Goal: Task Accomplishment & Management: Complete application form

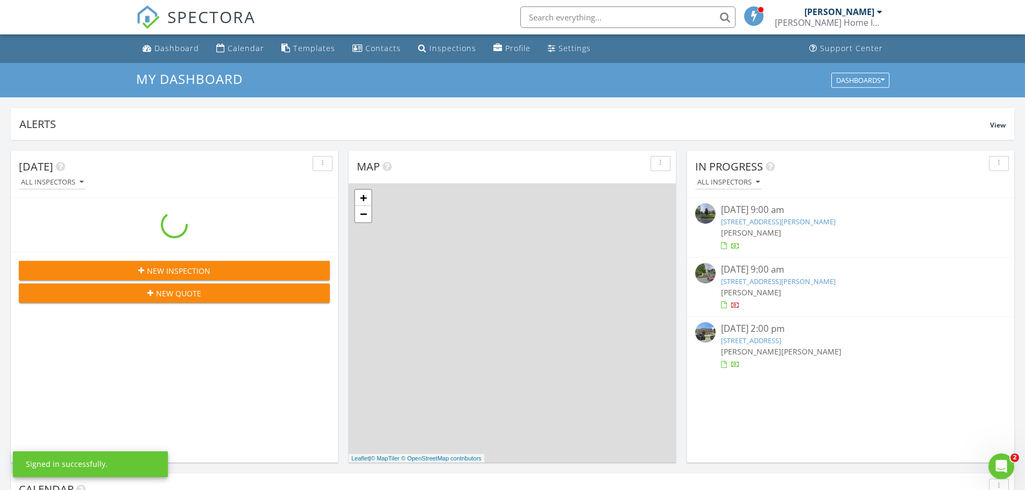
scroll to position [996, 1041]
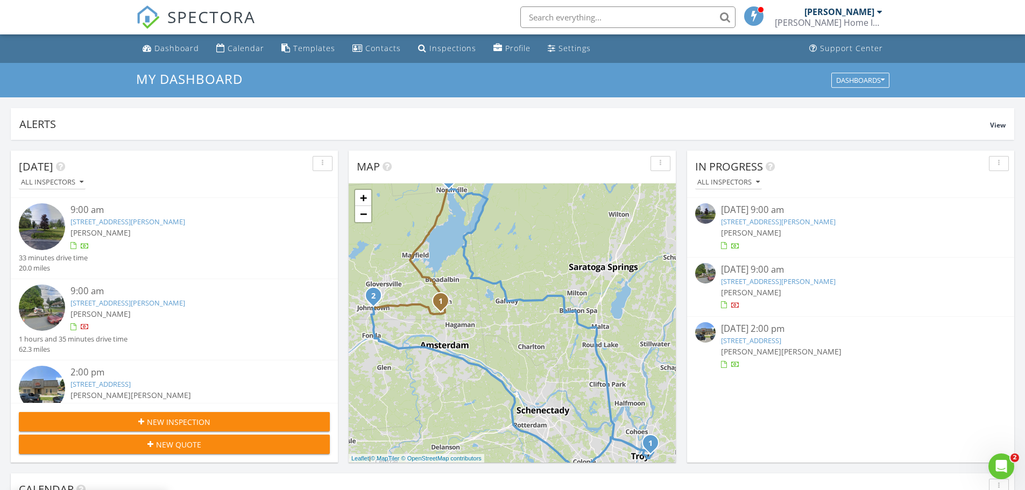
click at [801, 280] on link "2194 Tibbits Ave, Troy, NY 12180" at bounding box center [778, 281] width 115 height 10
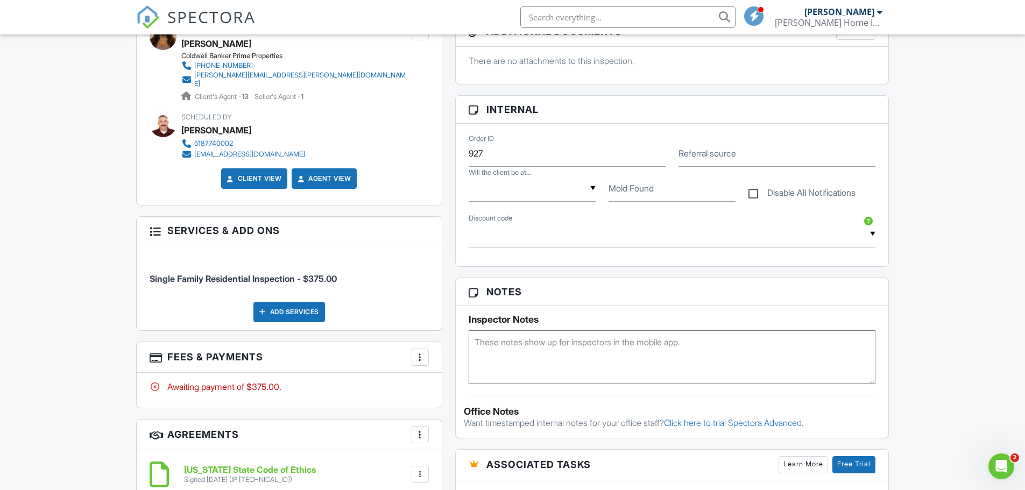
click at [416, 352] on div at bounding box center [420, 357] width 11 height 11
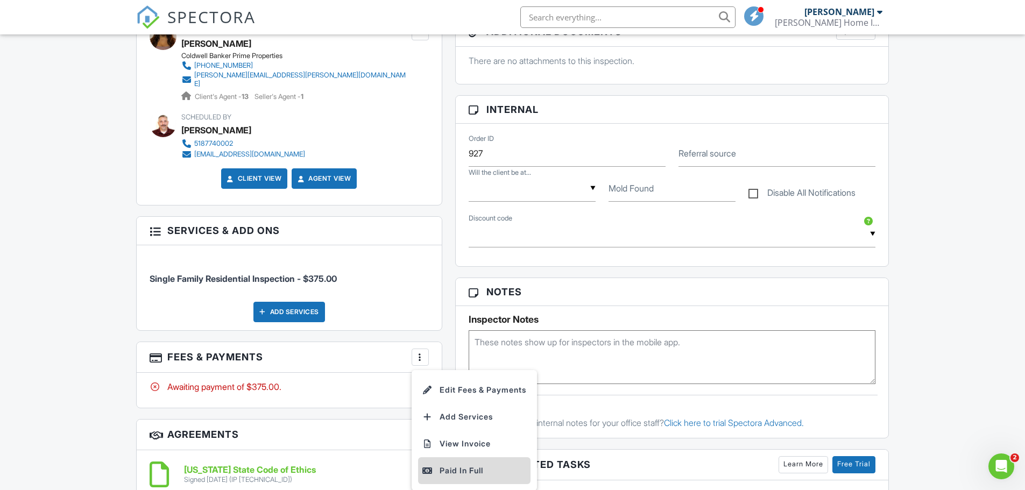
click at [460, 464] on div "Paid In Full" at bounding box center [474, 470] width 104 height 13
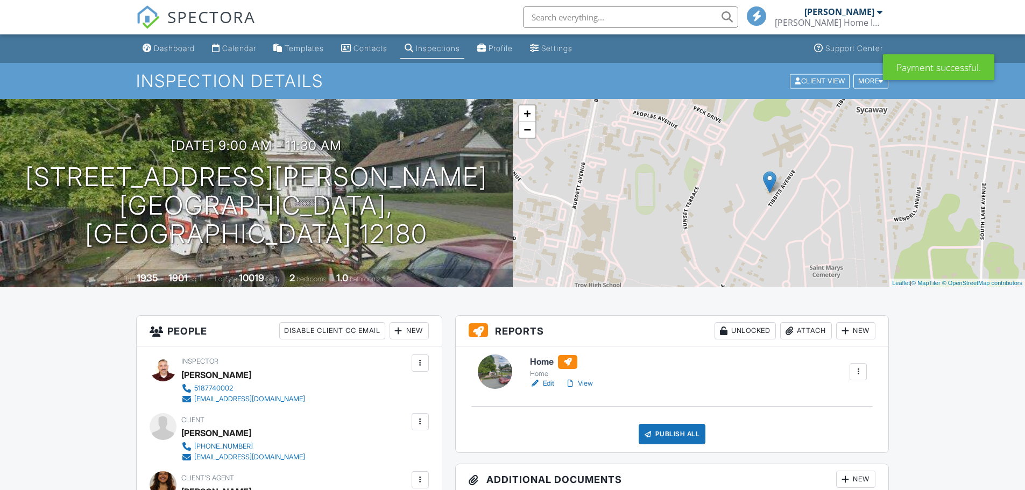
click at [552, 380] on link "Edit" at bounding box center [542, 383] width 24 height 11
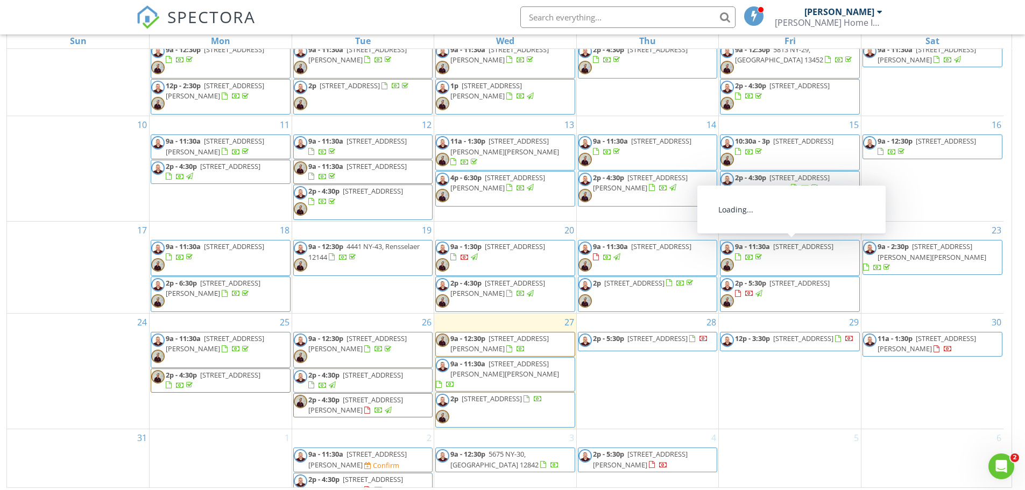
scroll to position [143, 0]
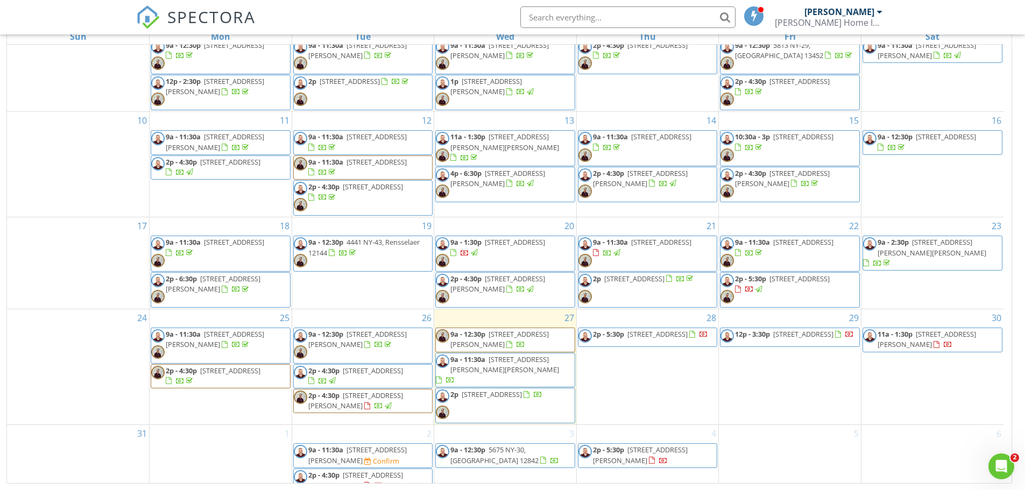
click at [643, 367] on div "28 2p - 5:30p 6025 County Farm Rd, Ballston Spa 12020" at bounding box center [648, 366] width 142 height 115
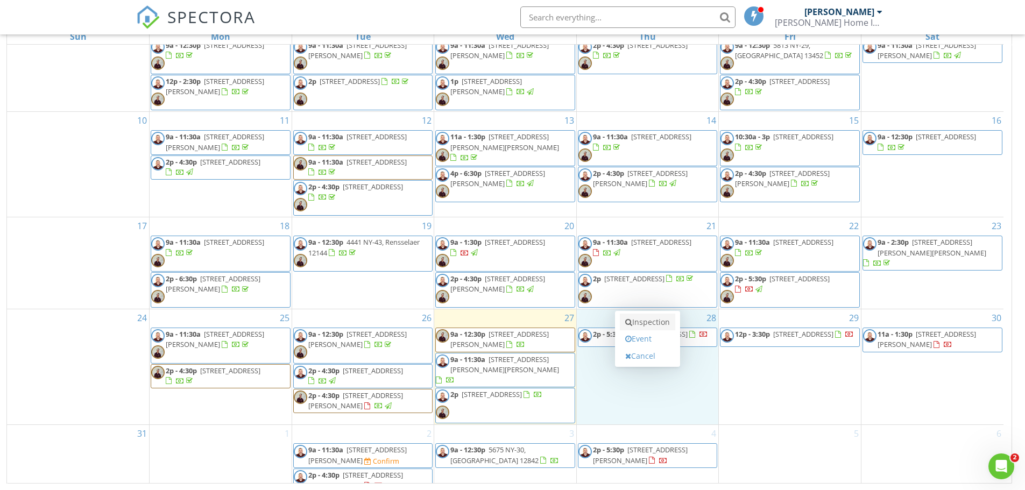
click at [649, 324] on link "Inspection" at bounding box center [647, 322] width 55 height 17
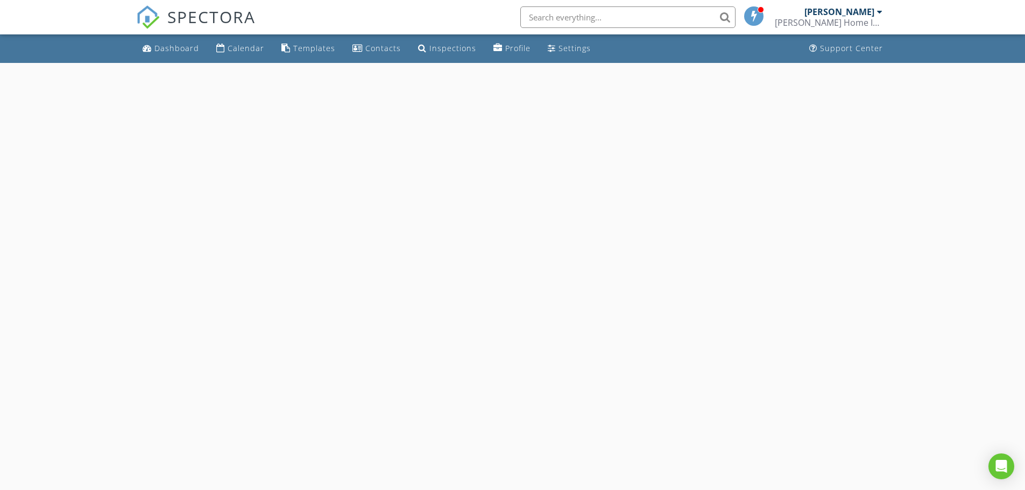
select select "7"
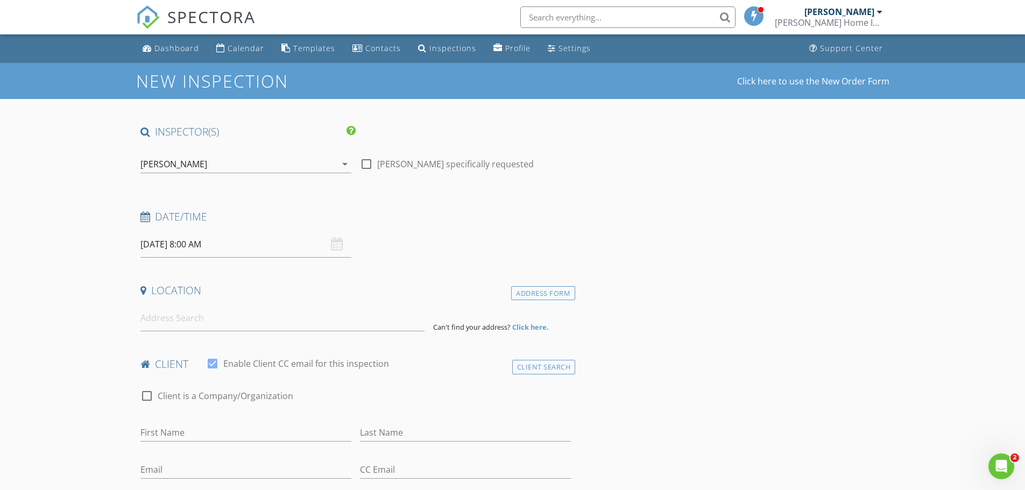
click at [199, 252] on input "08/28/2025 8:00 AM" at bounding box center [245, 244] width 211 height 26
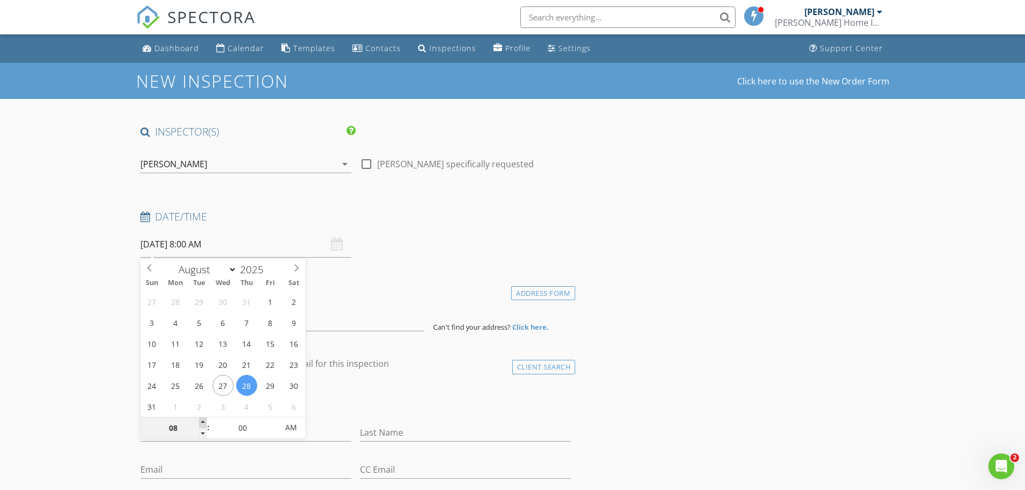
type input "09"
type input "08/28/2025 9:00 AM"
click at [200, 420] on span at bounding box center [203, 422] width 8 height 11
click at [397, 316] on input at bounding box center [282, 318] width 284 height 26
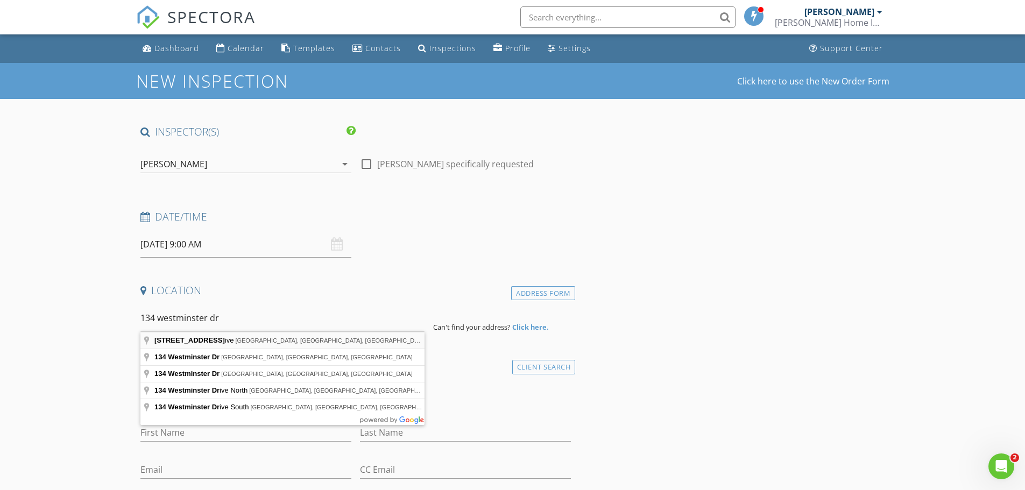
type input "134 Westminster Drive, Fonda, NY, USA"
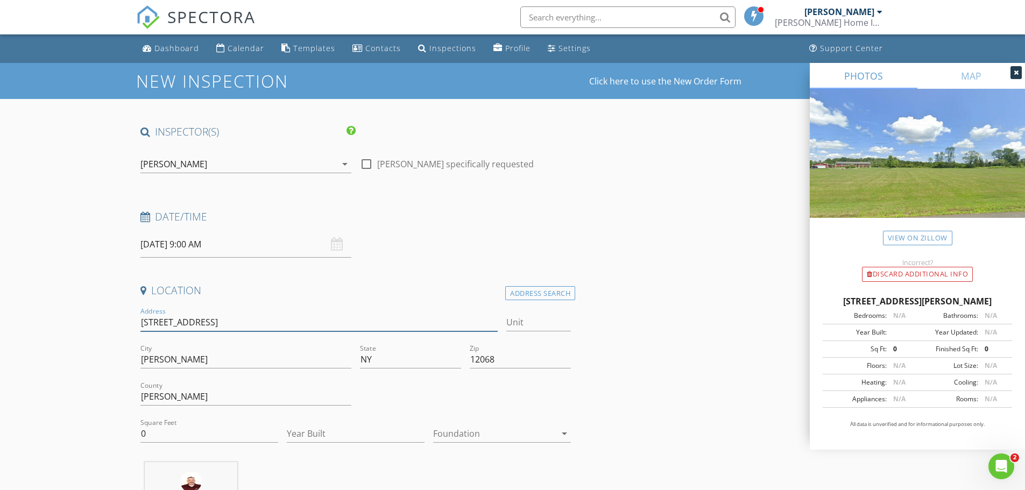
click at [150, 322] on input "134 Westminster Dr" at bounding box center [319, 323] width 358 height 18
type input "124 Westminster Dr"
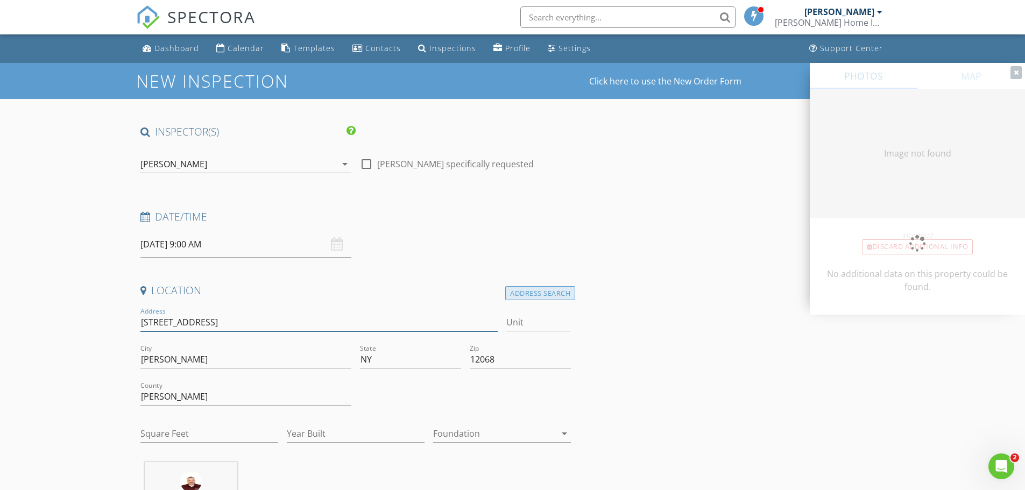
type input "1104"
type input "1976"
type input "124 Westminster Dr"
click at [546, 294] on div "Address Search" at bounding box center [540, 293] width 70 height 15
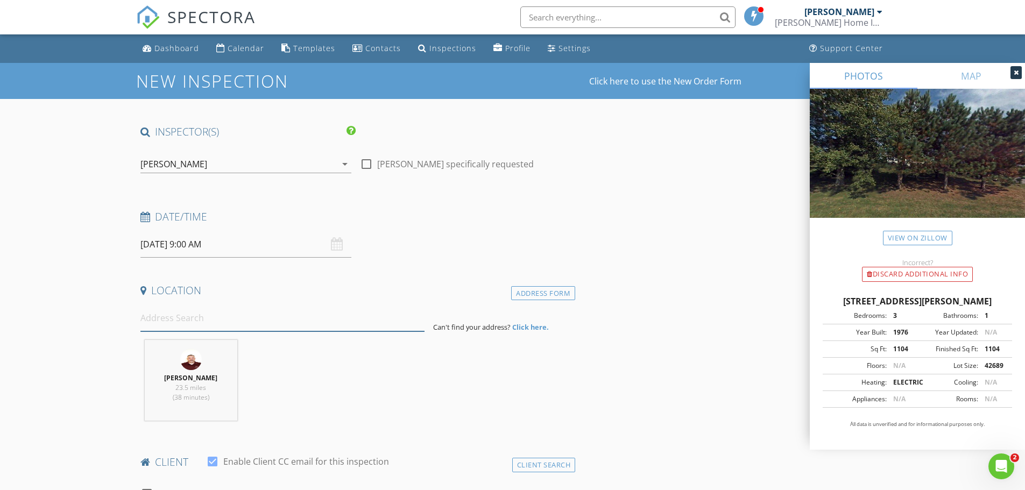
click at [315, 318] on input at bounding box center [282, 318] width 284 height 26
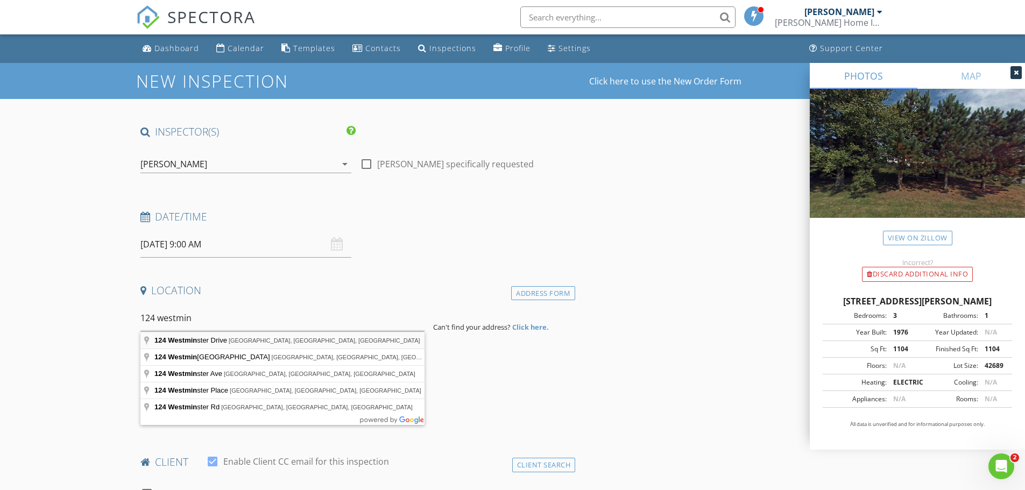
type input "124 Westminster Drive, Fonda, NY, USA"
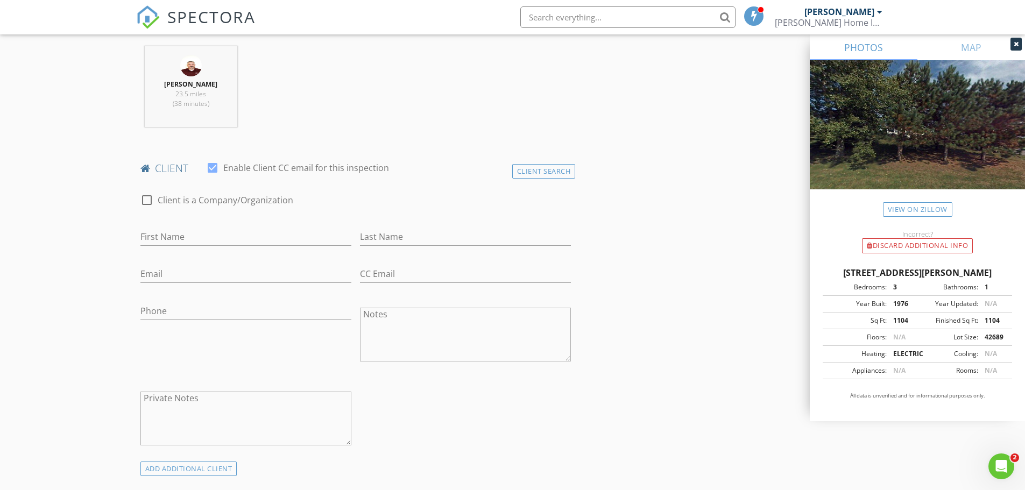
scroll to position [538, 0]
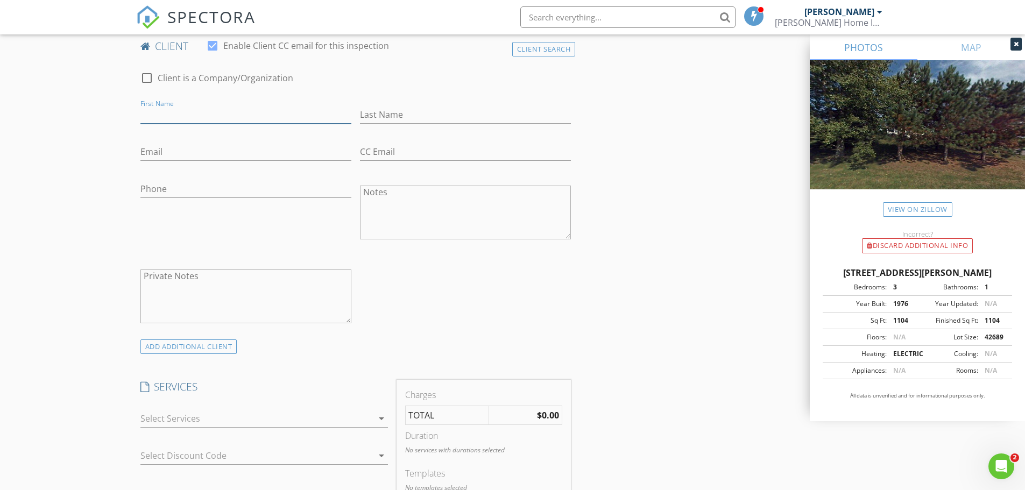
click at [202, 109] on input "First Name" at bounding box center [245, 115] width 211 height 18
type input "Lauren"
type input "Walters"
type input "518-915-5478"
click at [223, 427] on div at bounding box center [256, 421] width 232 height 17
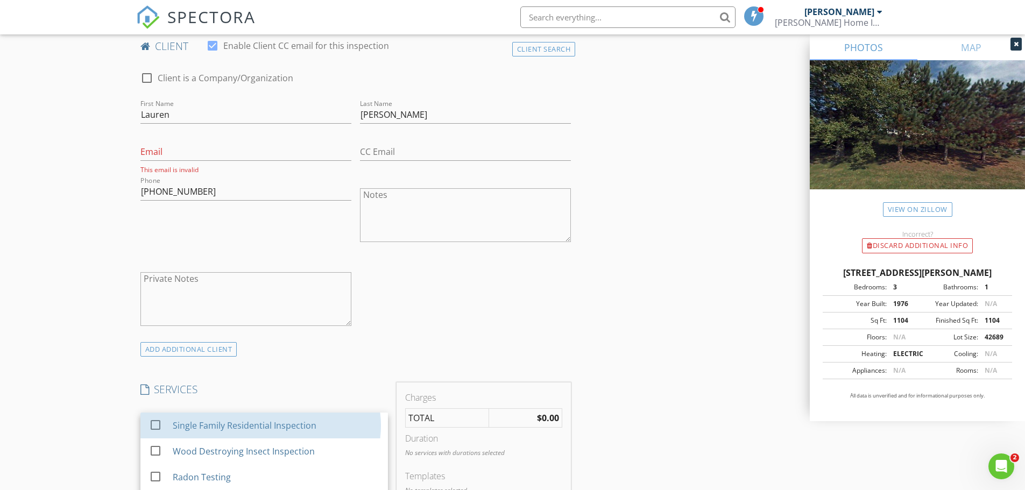
click at [223, 427] on div "Single Family Residential Inspection" at bounding box center [244, 425] width 144 height 13
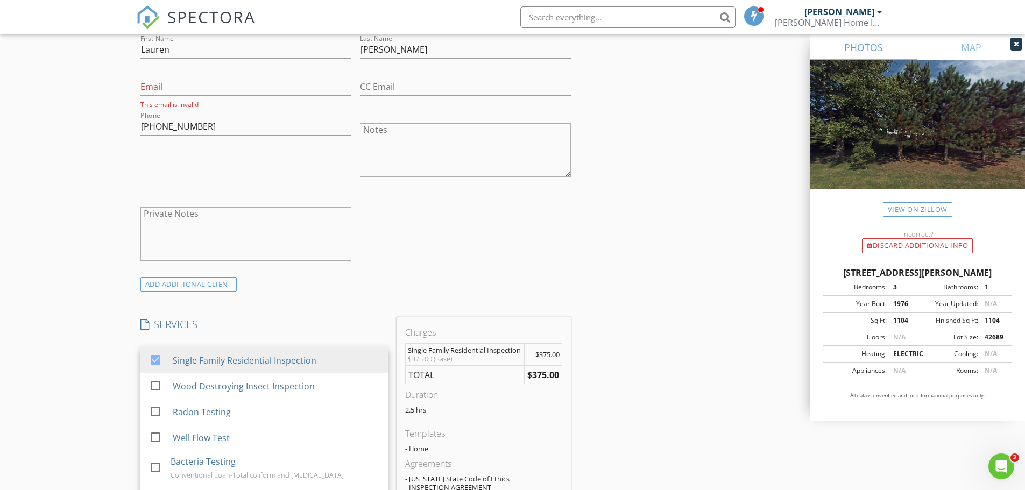
scroll to position [628, 0]
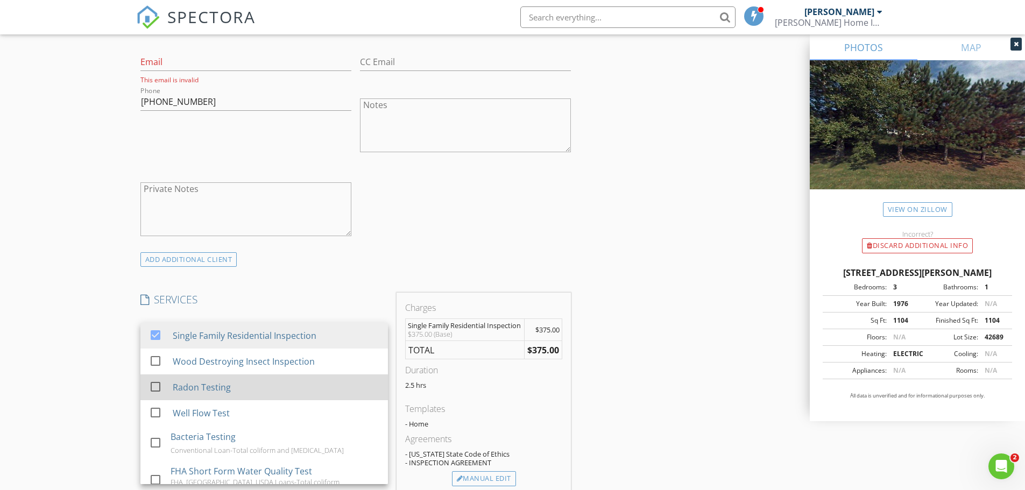
click at [178, 383] on div "Radon Testing" at bounding box center [201, 387] width 58 height 13
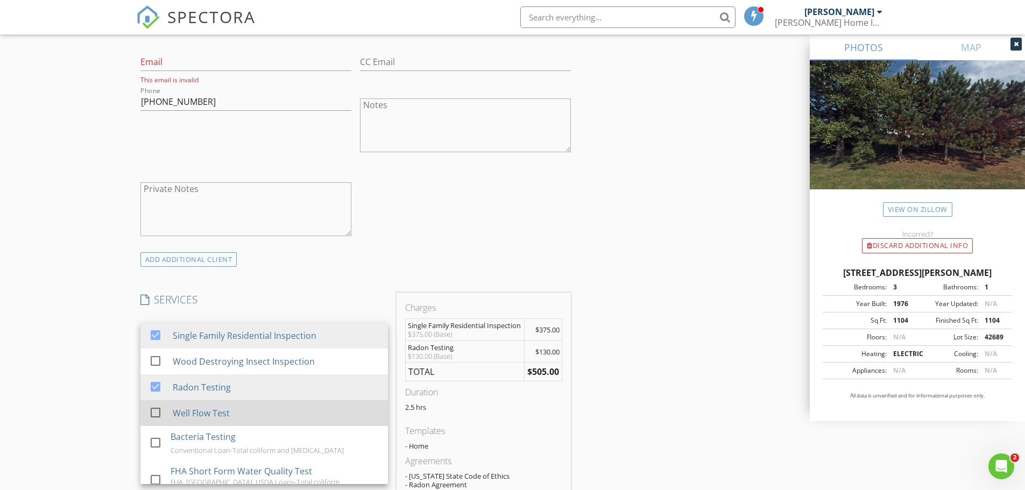
click at [179, 407] on div "Well Flow Test" at bounding box center [200, 413] width 57 height 13
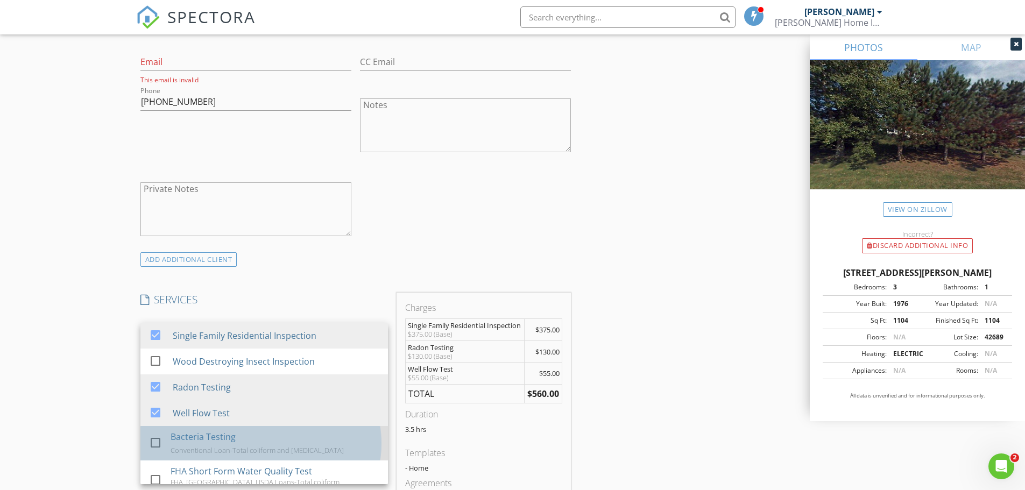
click at [180, 437] on div "Bacteria Testing" at bounding box center [203, 436] width 65 height 13
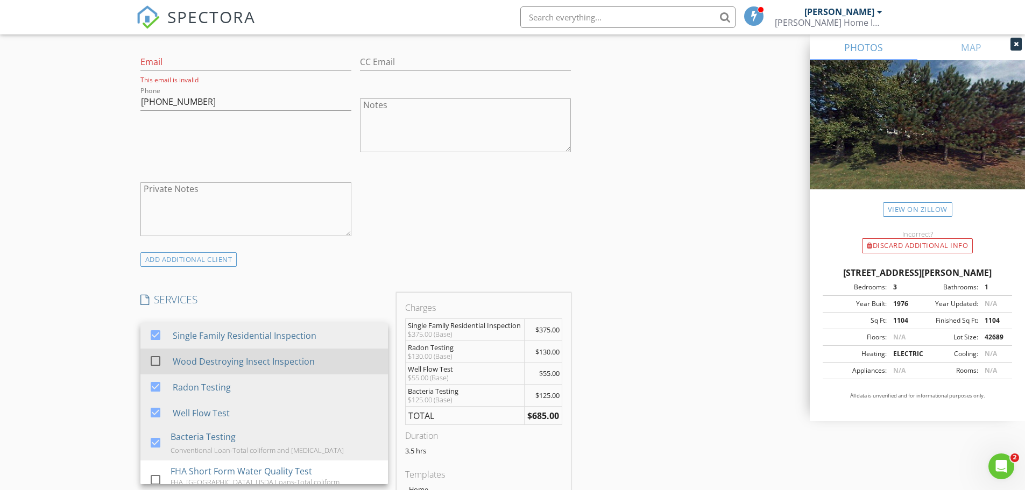
click at [185, 372] on div "check_box_outline_blank Wood Destroying Insect Inspection" at bounding box center [264, 362] width 230 height 24
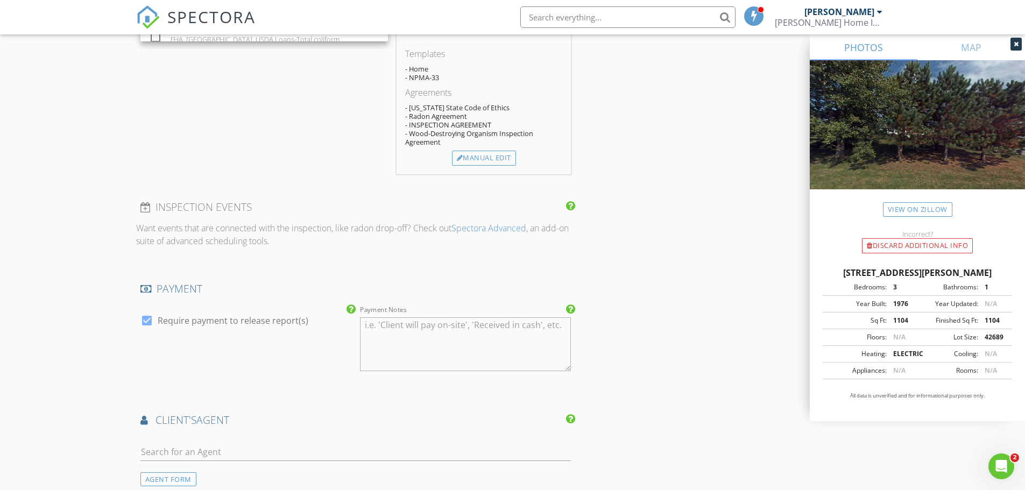
scroll to position [1166, 0]
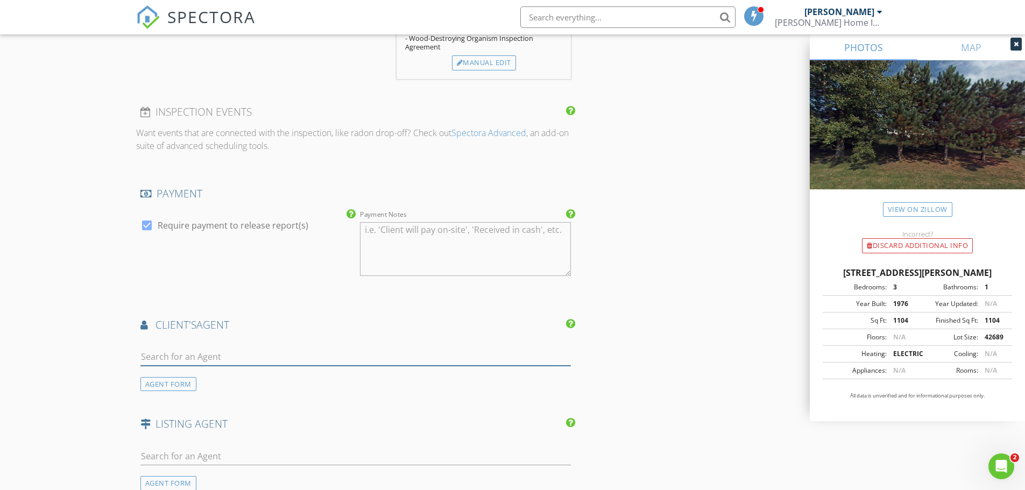
click at [229, 359] on input "text" at bounding box center [355, 357] width 431 height 18
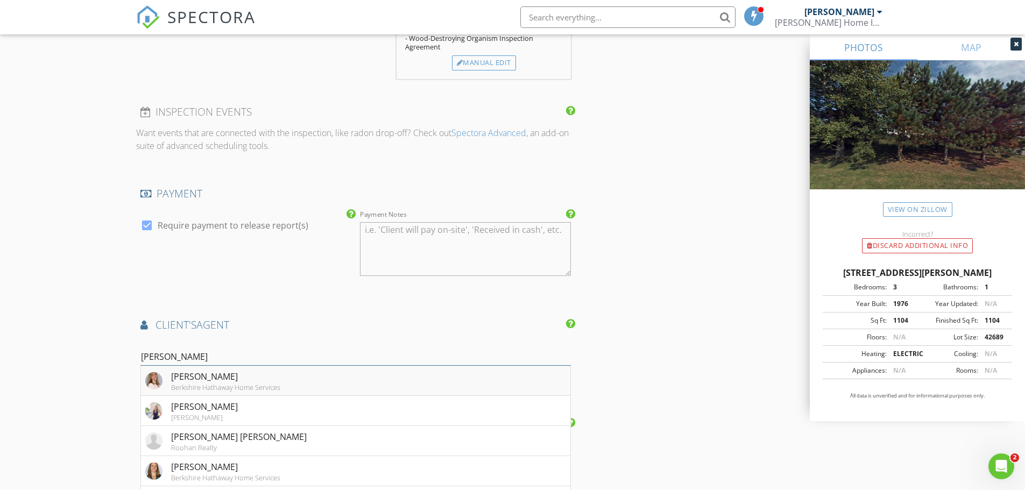
type input "christin"
click at [231, 378] on div "Christine Gerber" at bounding box center [225, 376] width 109 height 13
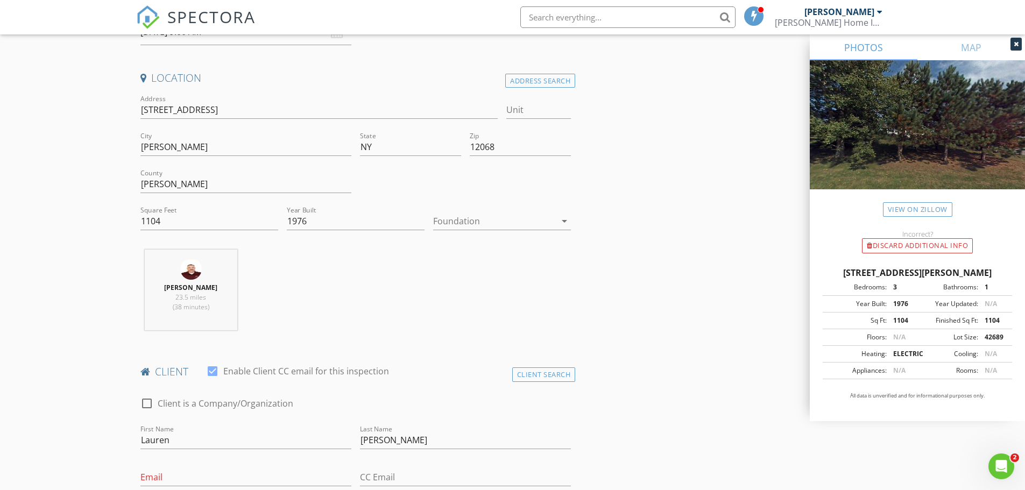
scroll to position [269, 0]
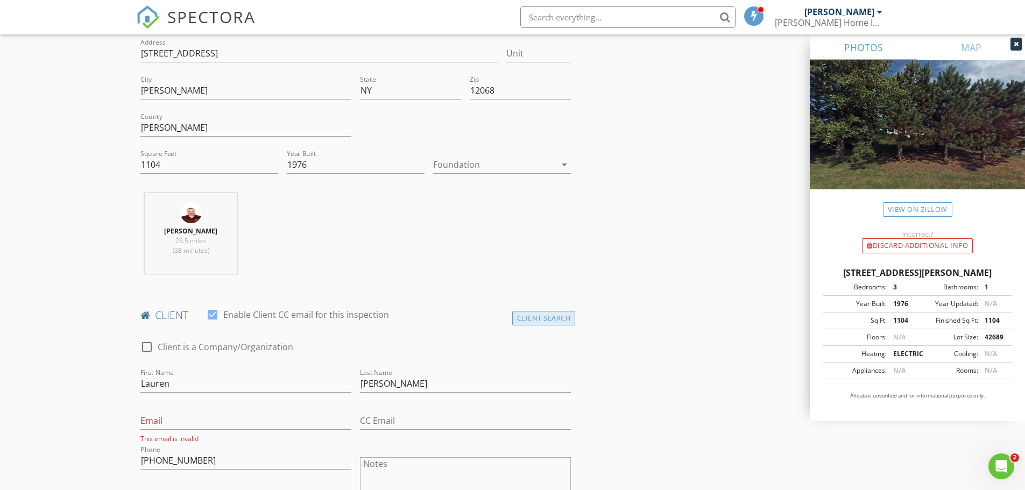
click at [544, 321] on div "Client Search" at bounding box center [543, 318] width 63 height 15
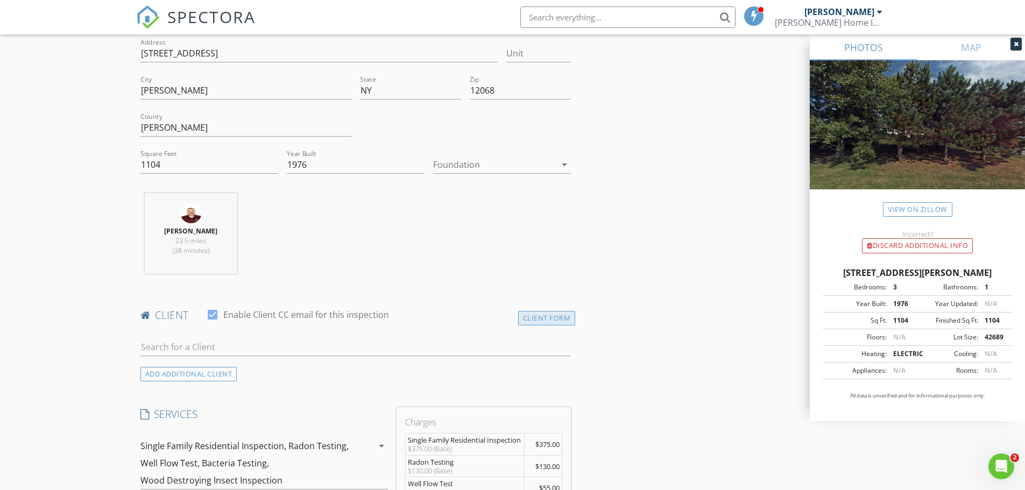
click at [556, 324] on div "Client Form" at bounding box center [547, 318] width 58 height 15
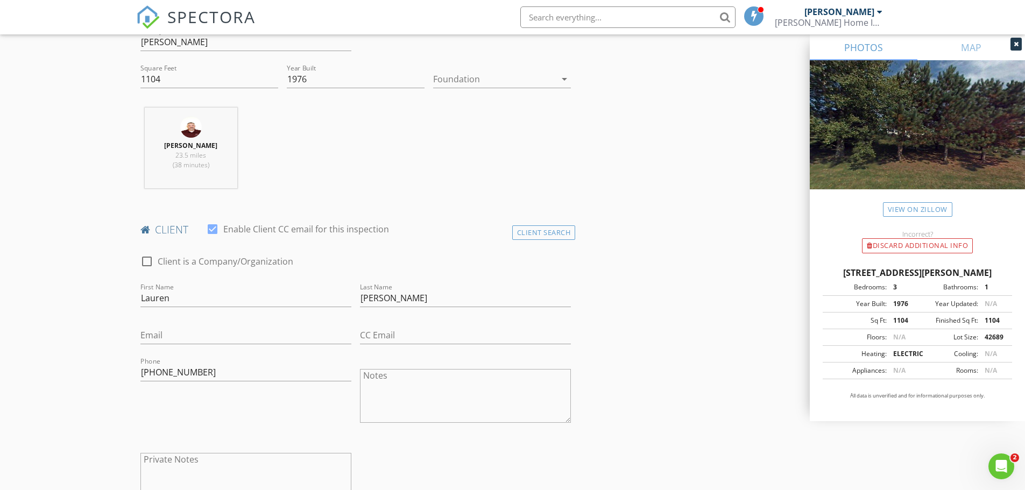
scroll to position [448, 0]
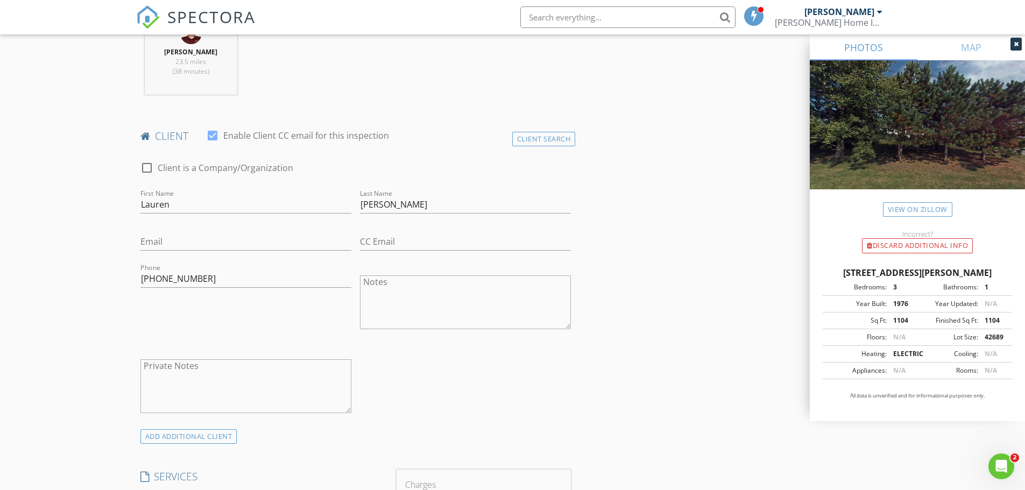
click at [187, 438] on div "ADD ADDITIONAL client" at bounding box center [188, 436] width 97 height 15
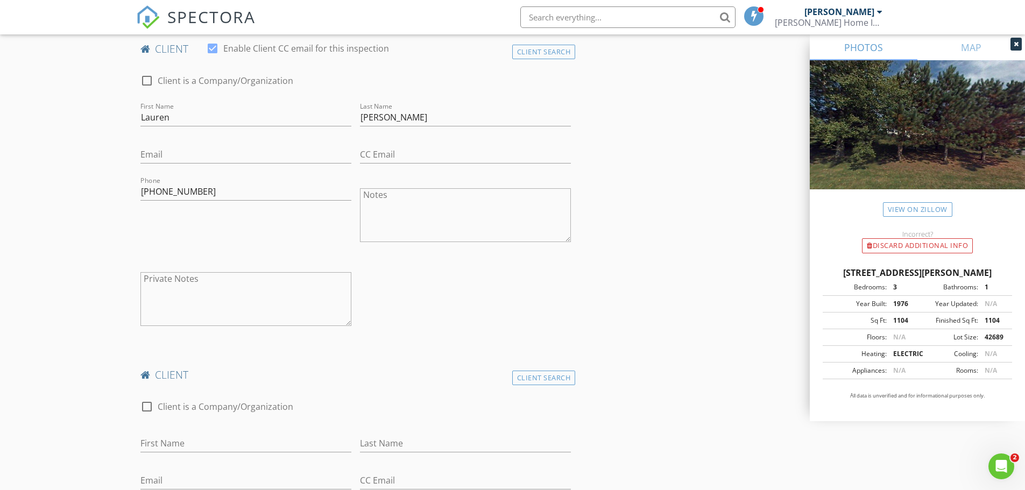
scroll to position [628, 0]
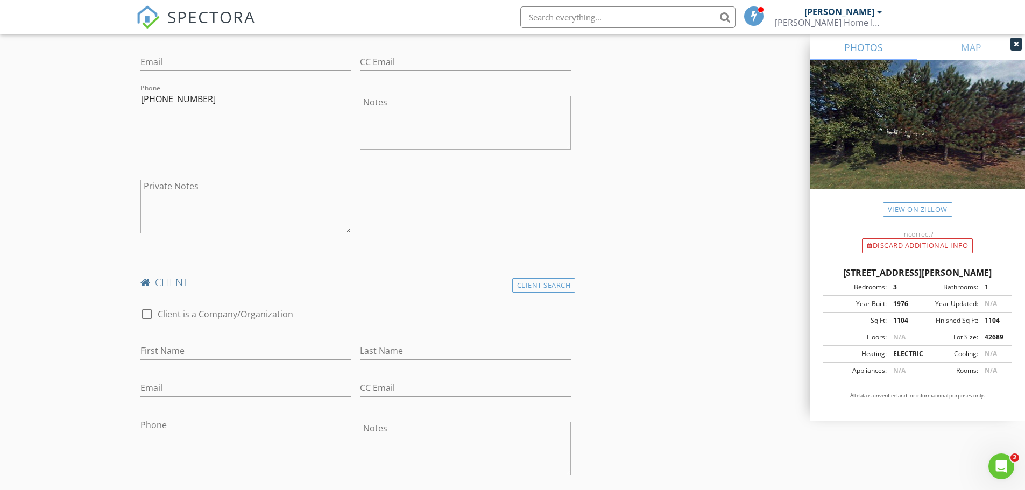
click at [209, 338] on div "First Name" at bounding box center [245, 353] width 211 height 35
click at [202, 350] on input "First Name" at bounding box center [245, 351] width 211 height 18
type input "Christopher"
type input "Spucch"
click at [543, 288] on div "Client Search" at bounding box center [543, 285] width 63 height 15
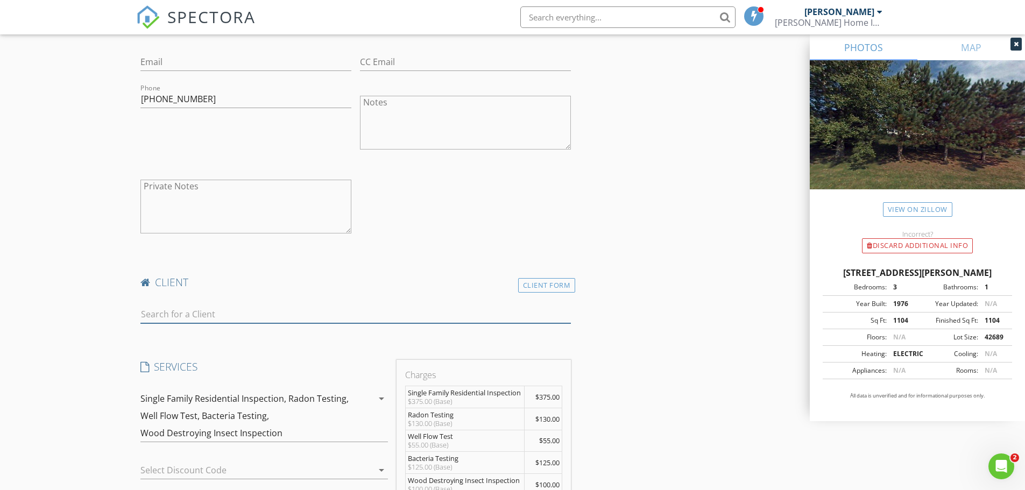
click at [298, 319] on input "text" at bounding box center [355, 315] width 431 height 18
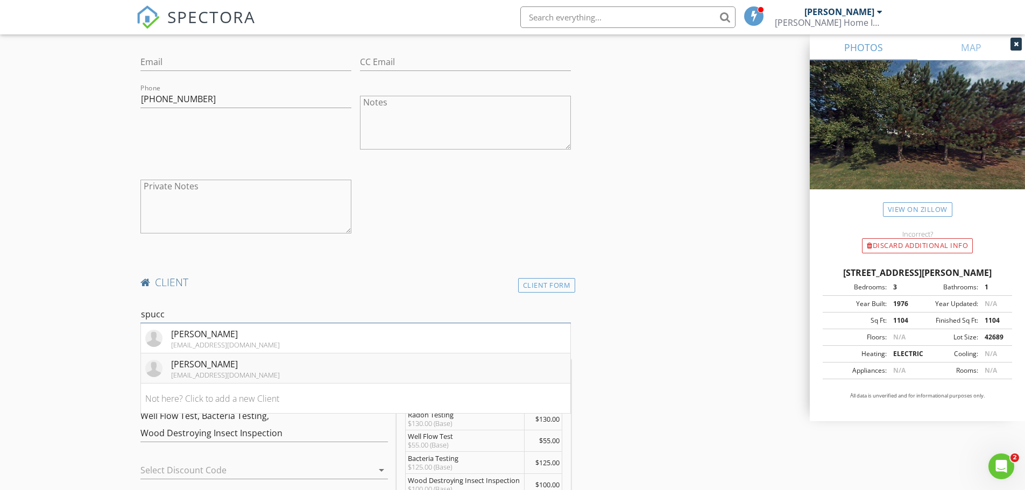
type input "spucc"
click at [275, 361] on li "Christopher Spucches cspucches@icloud.com" at bounding box center [356, 368] width 430 height 30
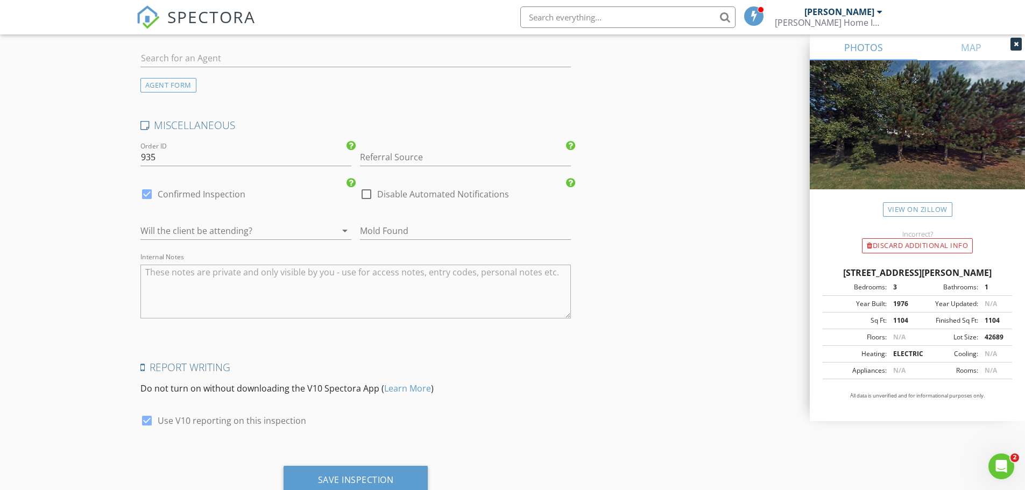
scroll to position [2156, 0]
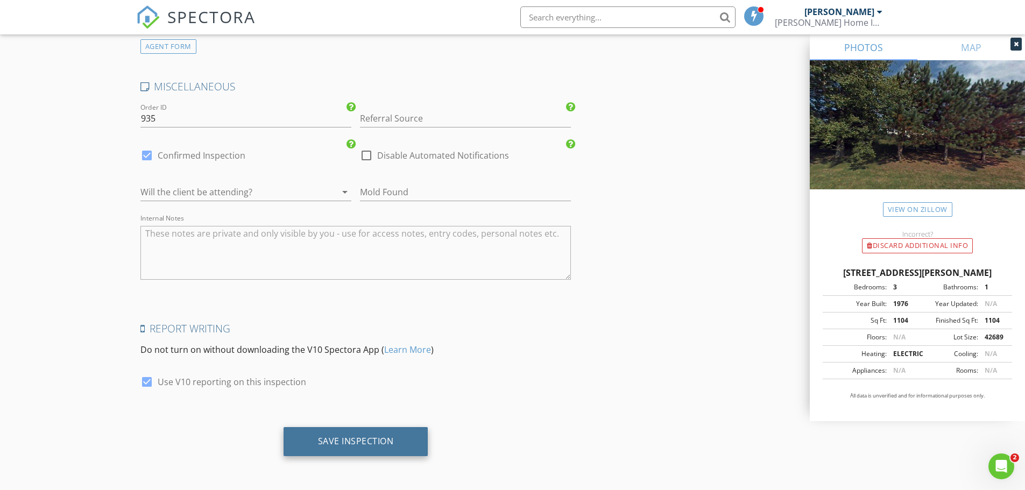
click at [373, 433] on div "Save Inspection" at bounding box center [355, 441] width 145 height 29
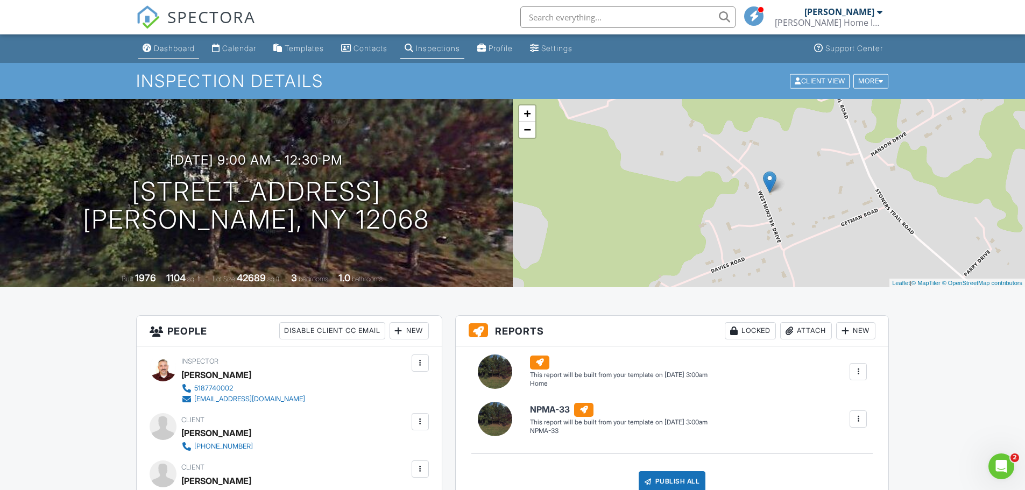
click at [183, 46] on div "Dashboard" at bounding box center [174, 48] width 41 height 9
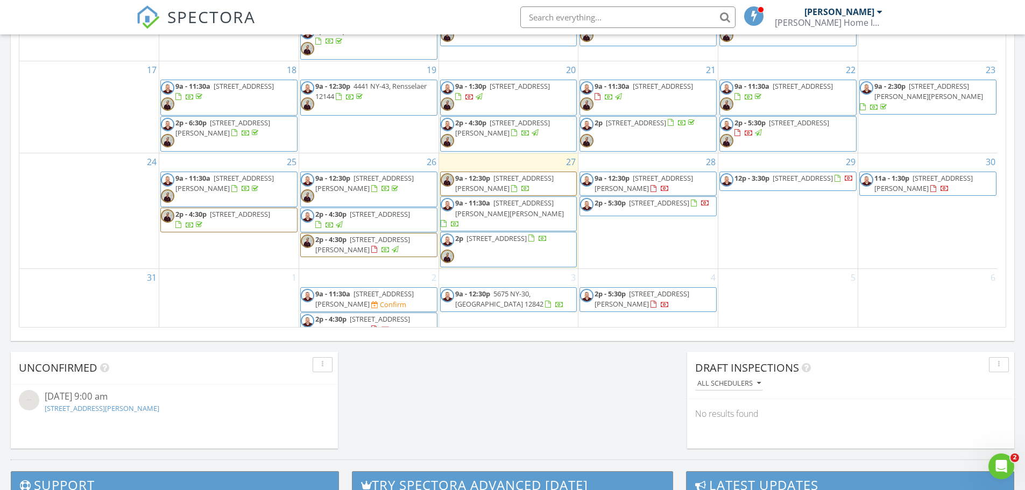
scroll to position [663, 0]
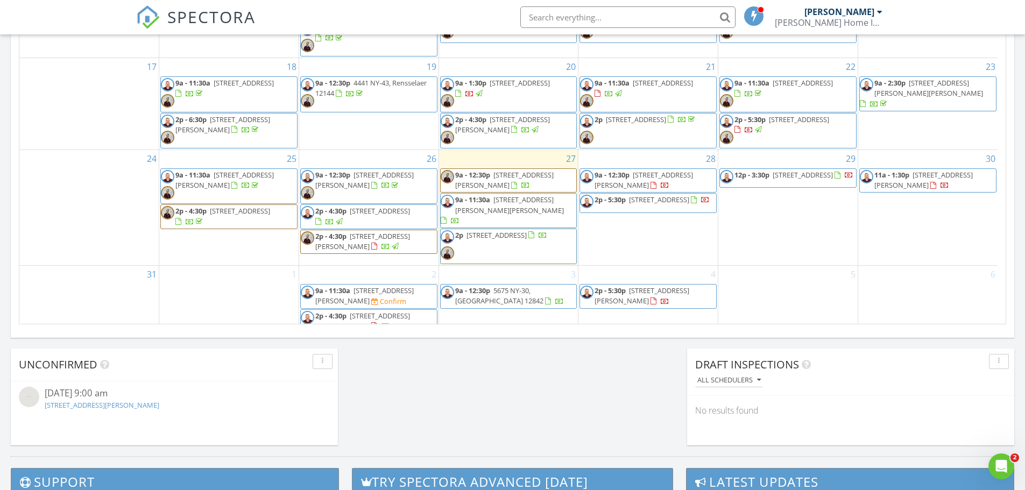
click at [677, 266] on div "4 2p - 5:30p 14 Harris Rd, Waterford 12188" at bounding box center [647, 300] width 139 height 69
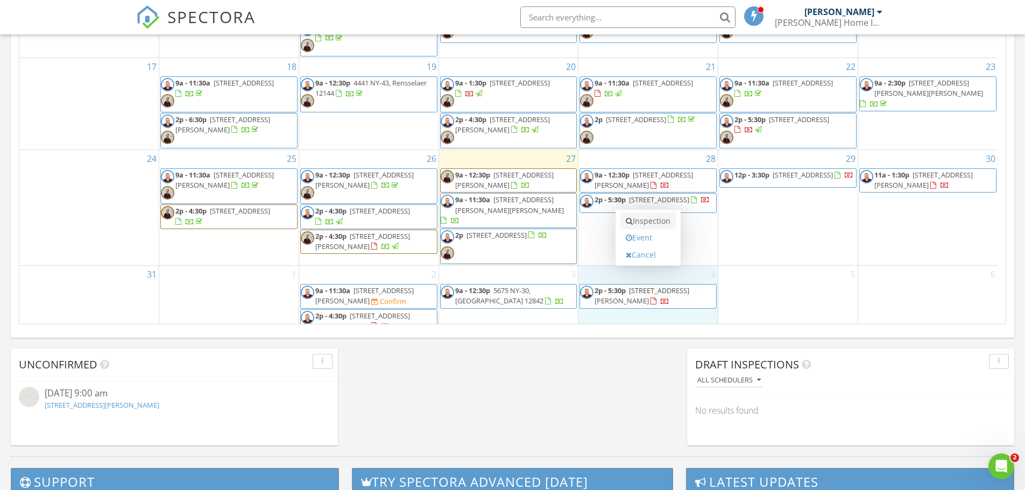
click at [654, 216] on link "Inspection" at bounding box center [647, 220] width 55 height 17
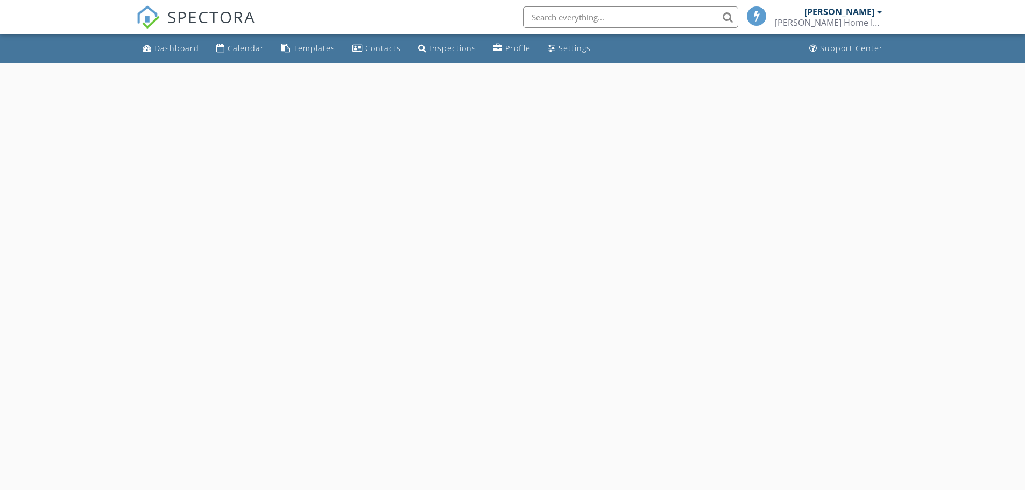
select select "8"
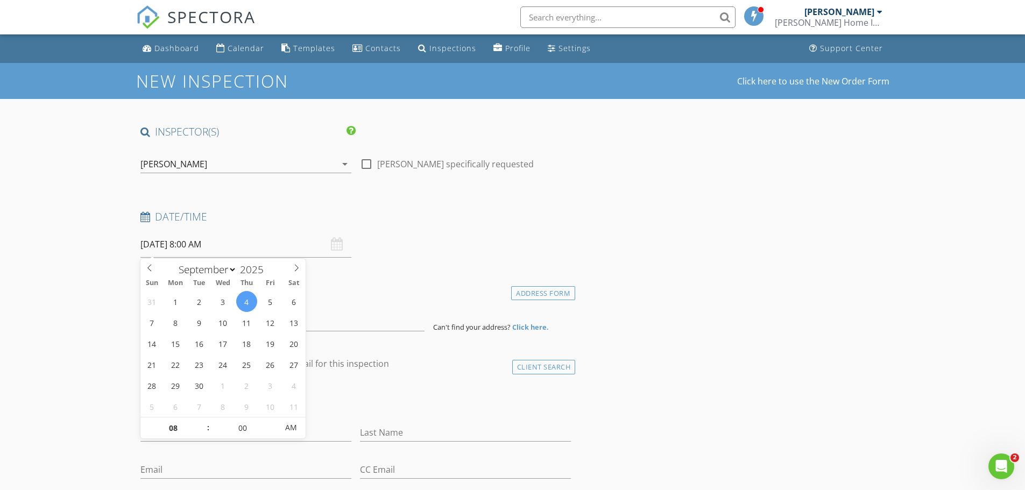
click at [202, 248] on input "[DATE] 8:00 AM" at bounding box center [245, 244] width 211 height 26
type input "09"
type input "[DATE] 9:00 AM"
click at [205, 421] on span at bounding box center [203, 422] width 8 height 11
click at [344, 324] on input at bounding box center [282, 318] width 284 height 26
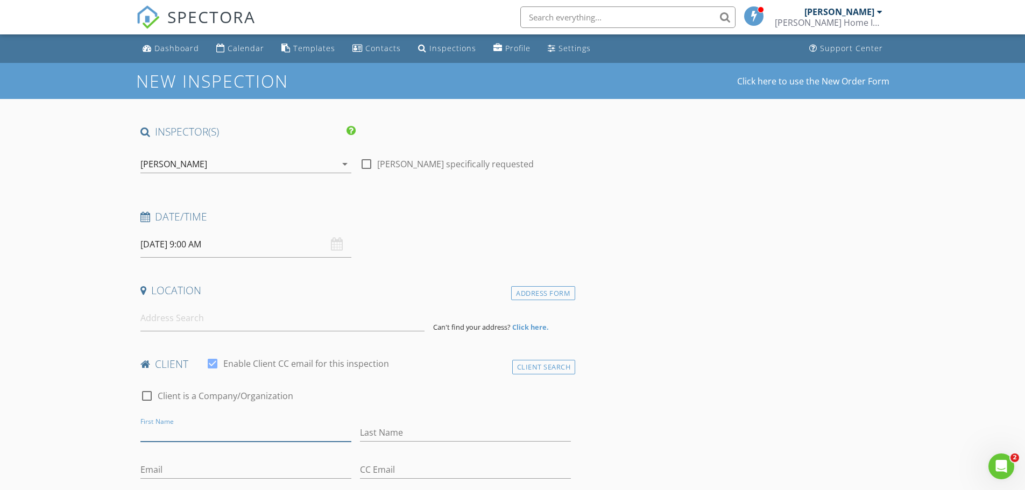
click at [209, 439] on input "First Name" at bounding box center [245, 433] width 211 height 18
type input "[DEMOGRAPHIC_DATA]"
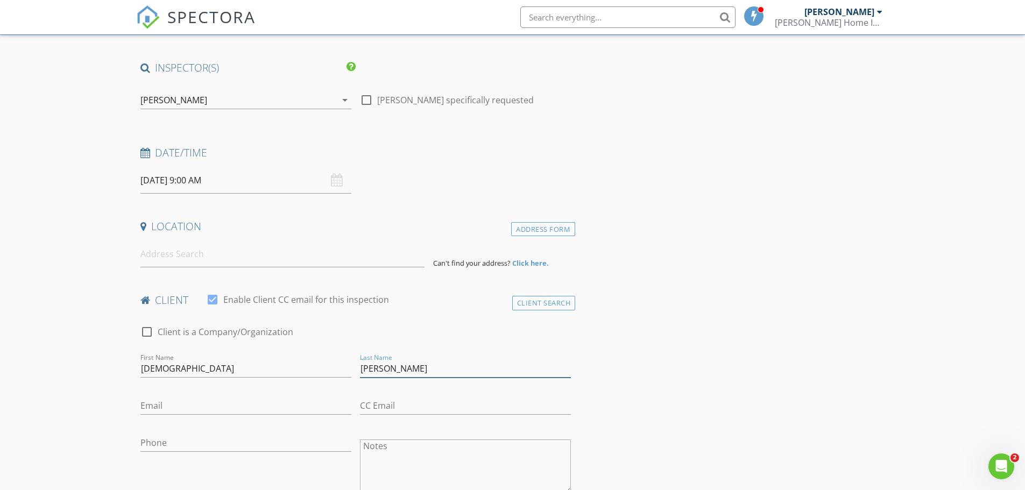
scroll to position [90, 0]
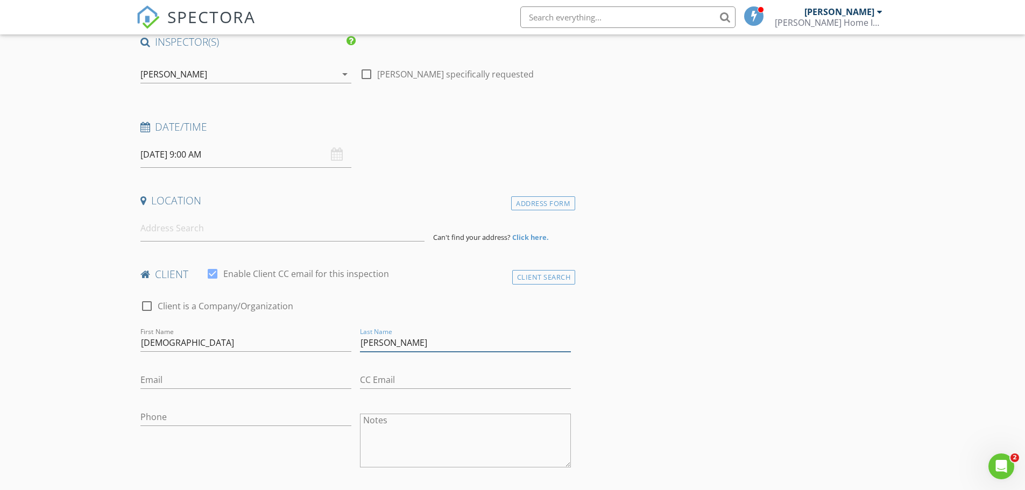
type input "[PERSON_NAME]"
click at [194, 424] on input "Phone" at bounding box center [245, 417] width 211 height 18
type input "[PHONE_NUMBER]"
click at [240, 373] on input "Email" at bounding box center [245, 380] width 211 height 18
type input "nabi9292@gmail.com"
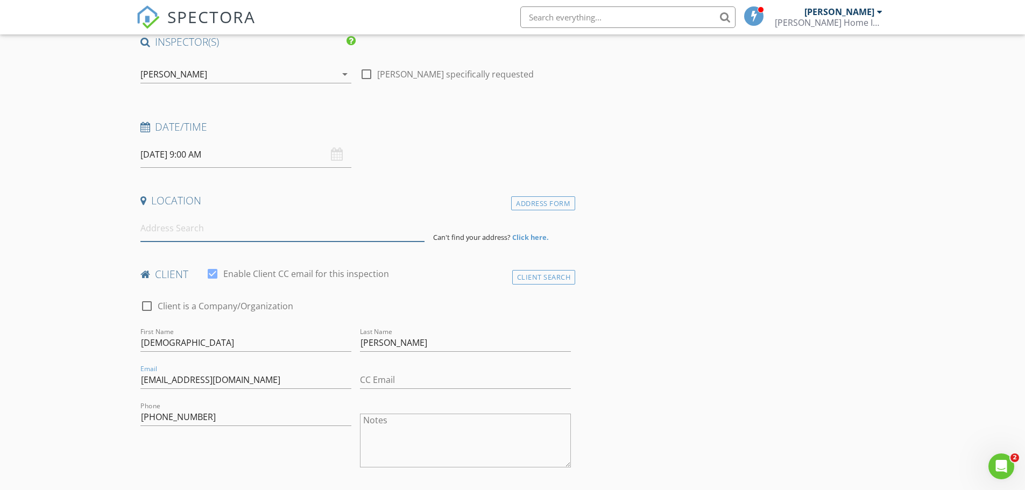
click at [292, 241] on input at bounding box center [282, 228] width 284 height 26
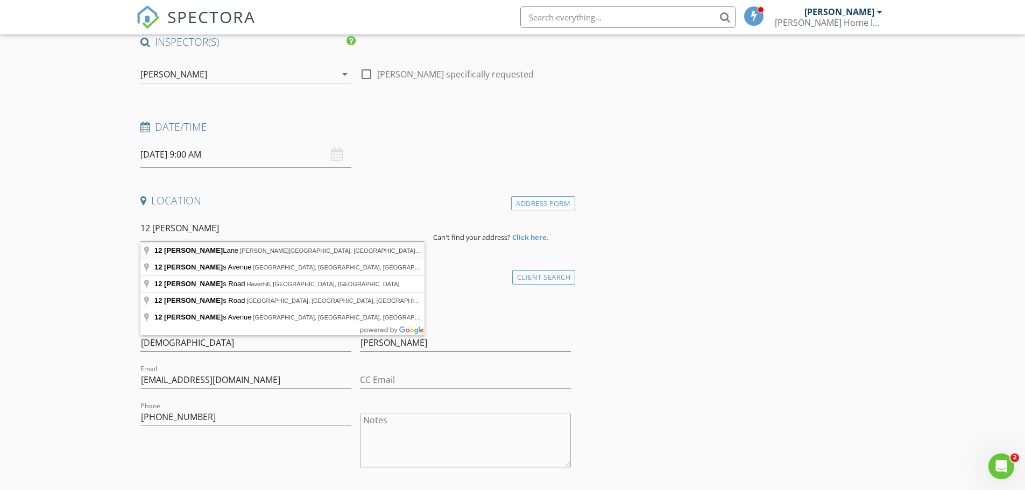
type input "12 Roger Lane, Clifton Park, NY, USA"
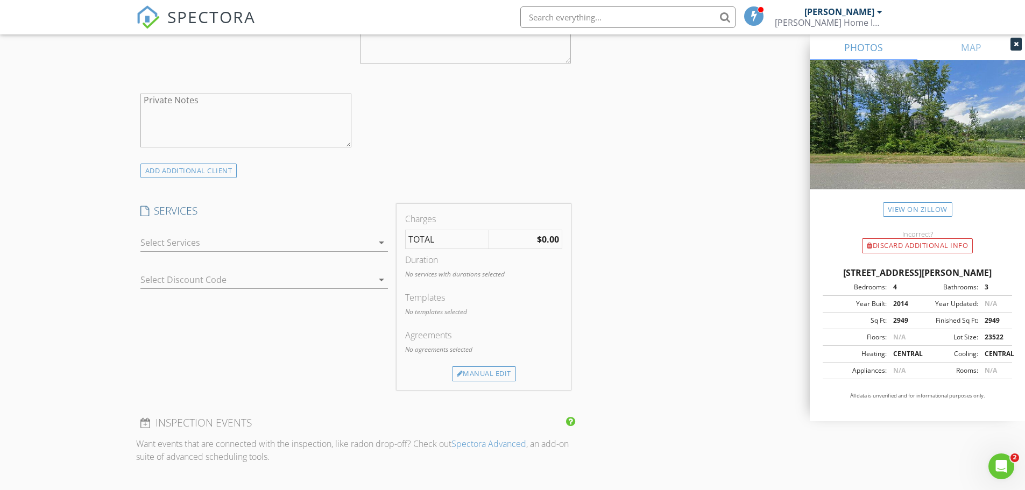
scroll to position [717, 0]
click at [213, 240] on div at bounding box center [256, 239] width 232 height 17
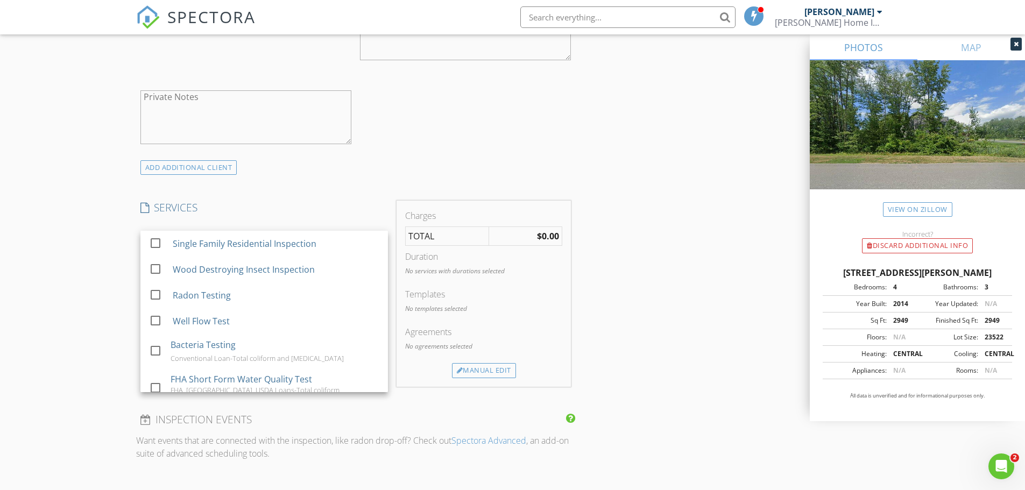
click at [213, 240] on div "Single Family Residential Inspection" at bounding box center [244, 243] width 144 height 13
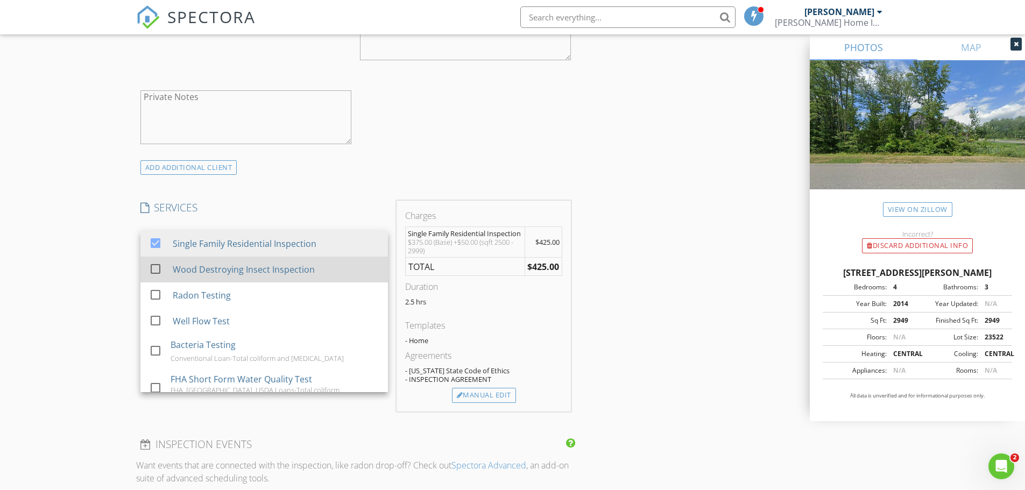
click at [205, 265] on div "Wood Destroying Insect Inspection" at bounding box center [243, 269] width 142 height 13
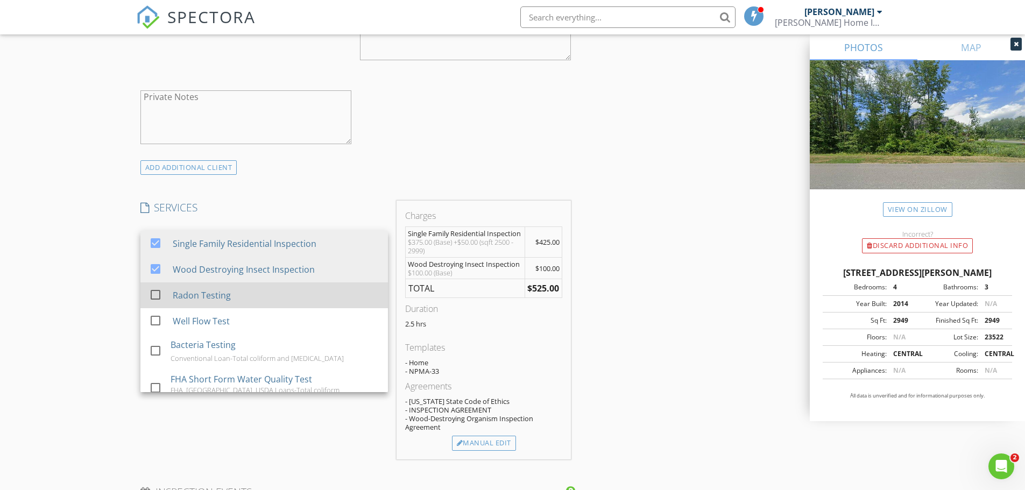
click at [190, 292] on div "Radon Testing" at bounding box center [201, 295] width 58 height 13
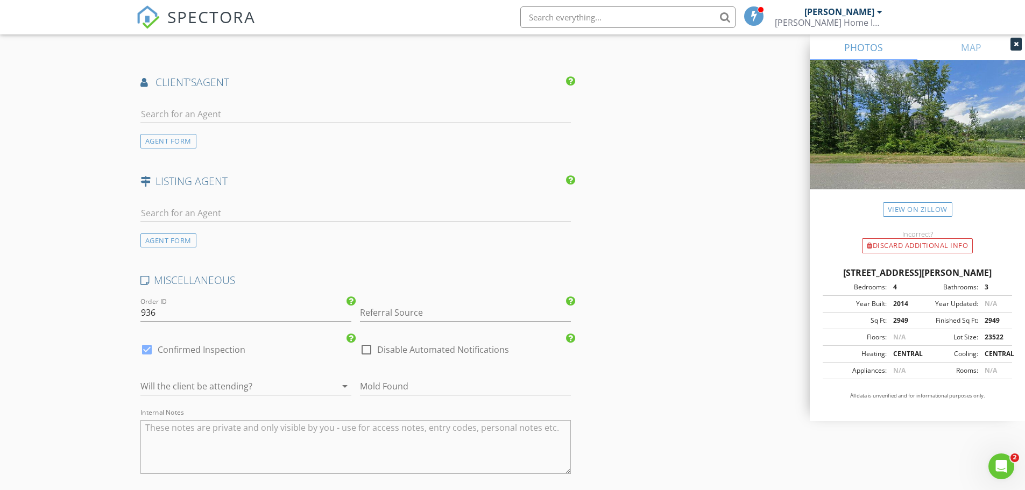
scroll to position [1345, 0]
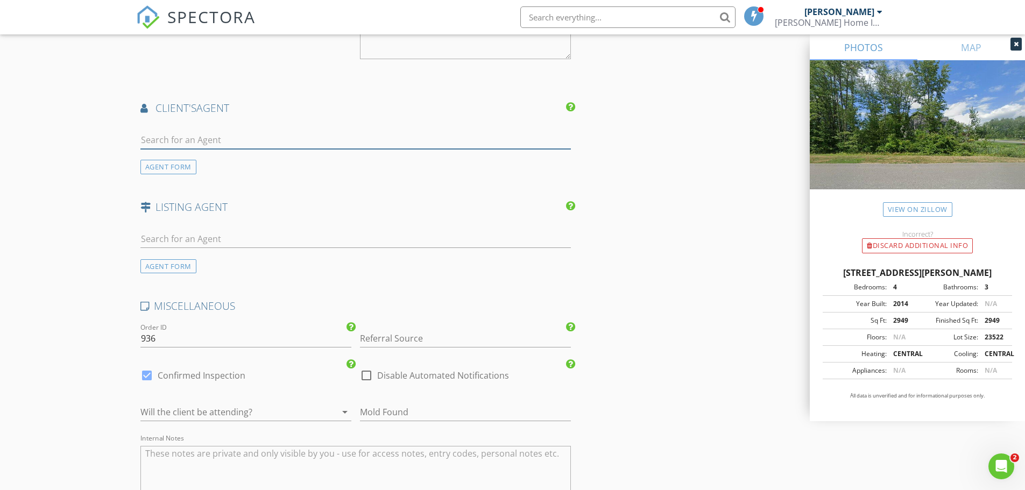
click at [211, 140] on input "text" at bounding box center [355, 140] width 431 height 18
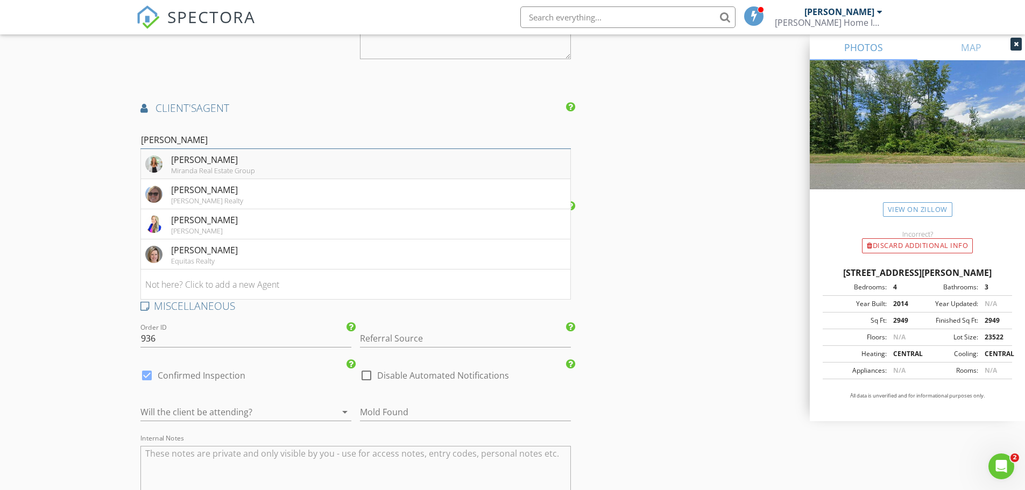
type input "amanda"
click at [209, 159] on div "[PERSON_NAME]" at bounding box center [213, 159] width 84 height 13
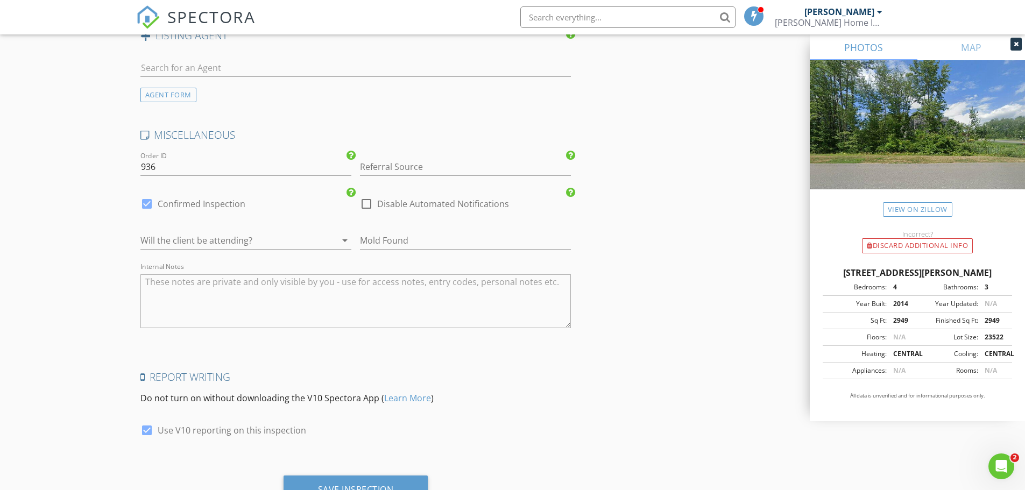
scroll to position [1809, 0]
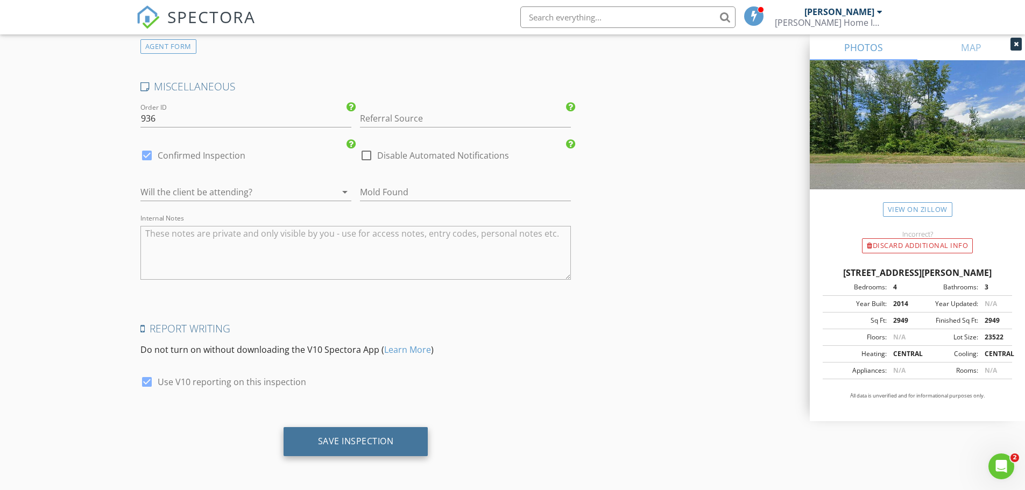
click at [385, 443] on div "Save Inspection" at bounding box center [356, 441] width 76 height 11
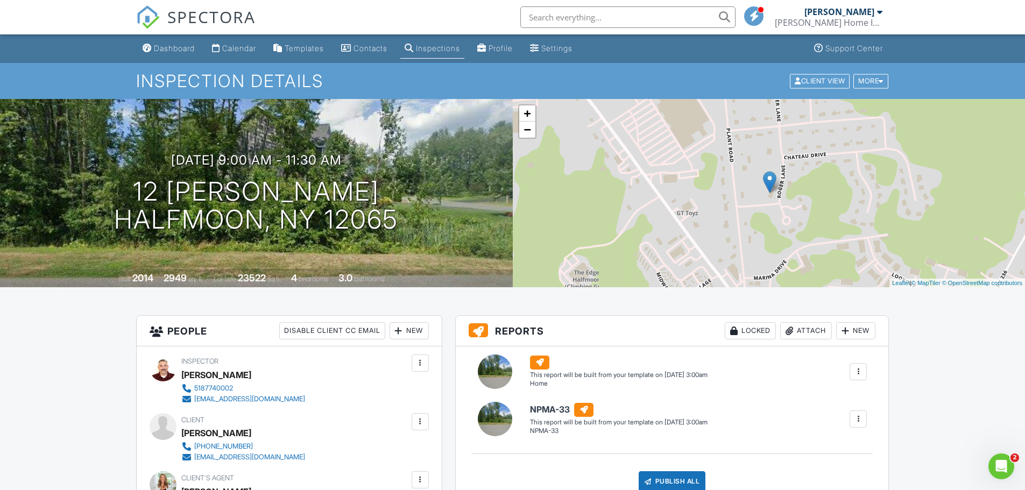
click at [169, 46] on div "Dashboard" at bounding box center [174, 48] width 41 height 9
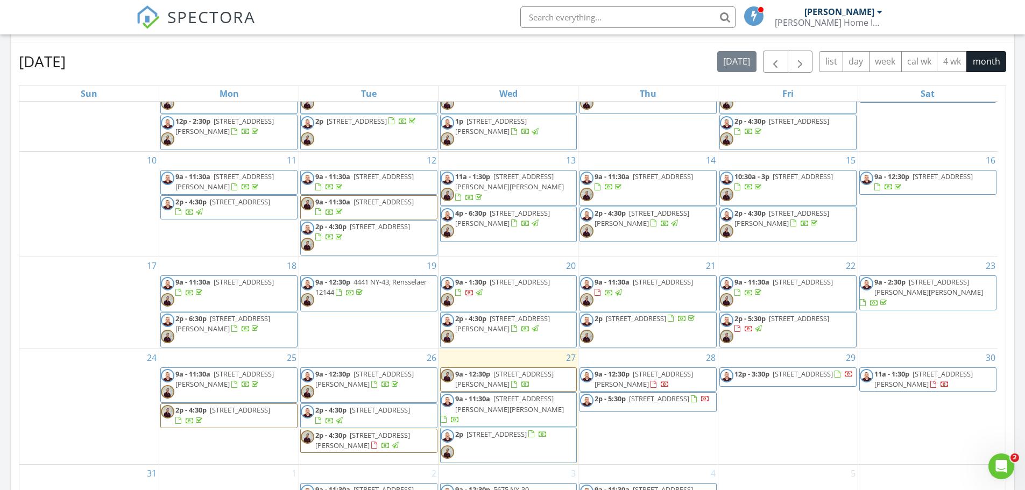
scroll to position [538, 0]
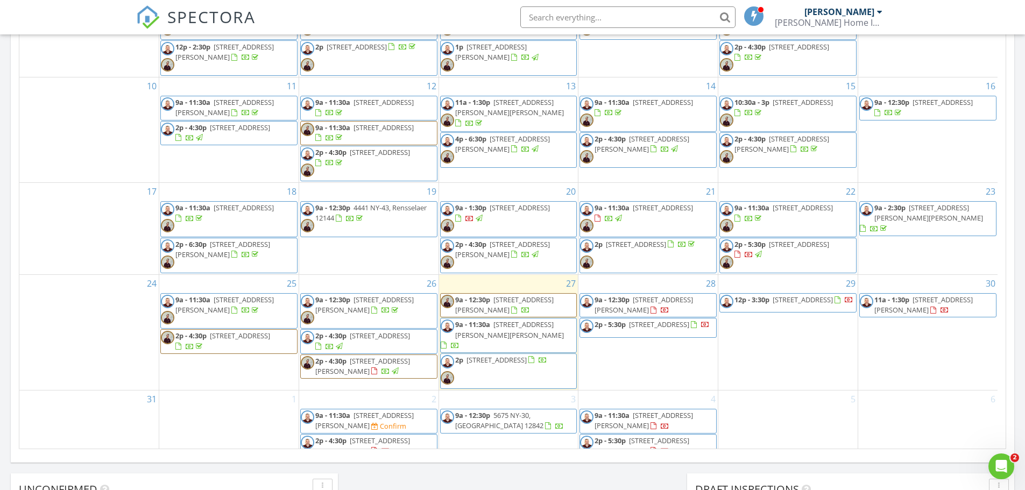
click at [264, 417] on div "1" at bounding box center [228, 424] width 139 height 69
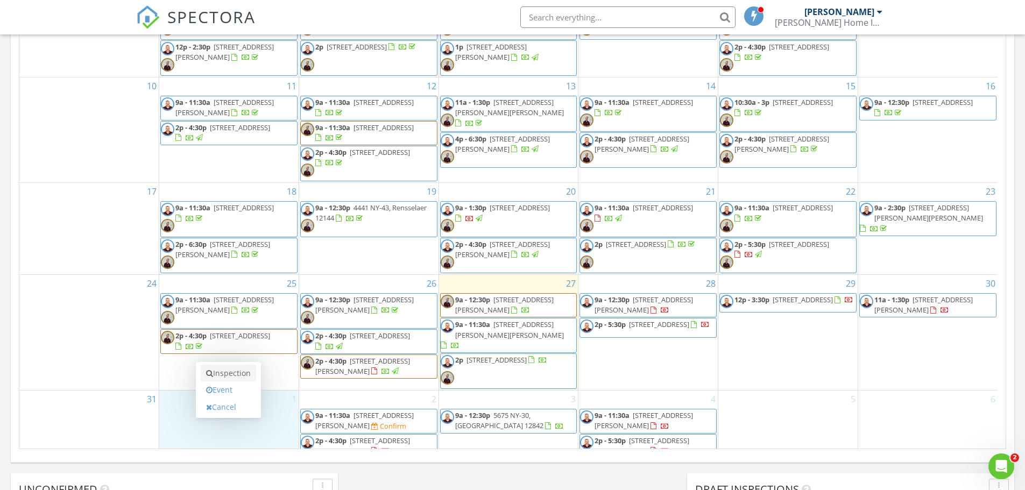
click at [245, 365] on link "Inspection" at bounding box center [228, 373] width 55 height 17
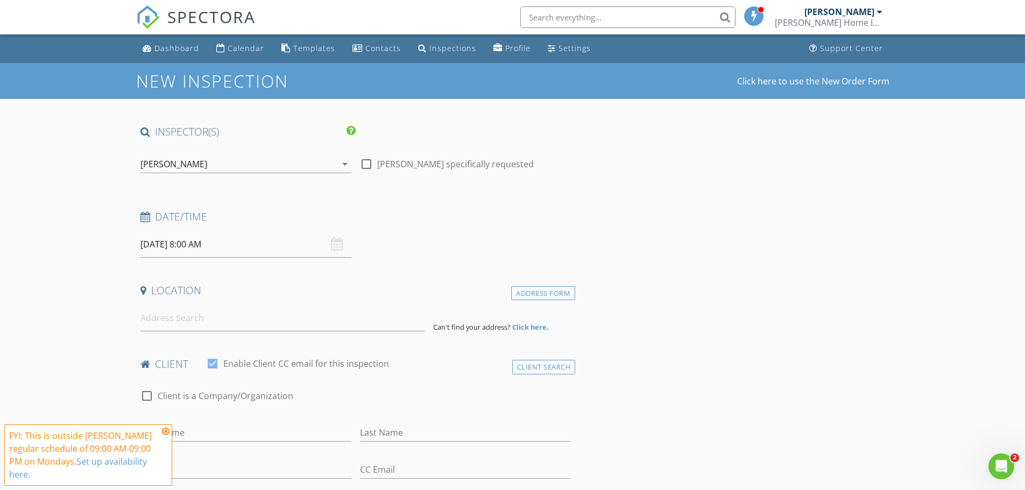
click at [191, 248] on input "[DATE] 8:00 AM" at bounding box center [245, 244] width 211 height 26
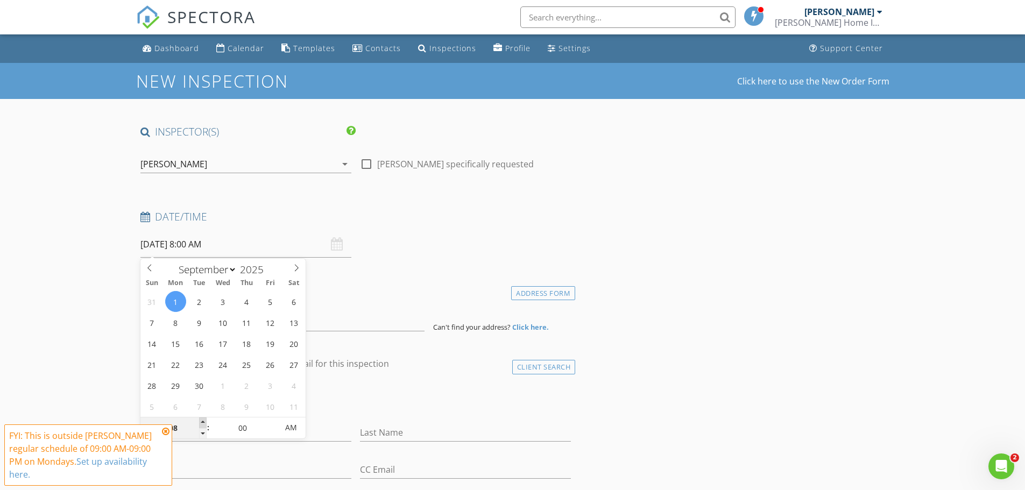
type input "09"
type input "[DATE] 9:00 AM"
click at [203, 421] on span at bounding box center [203, 422] width 8 height 11
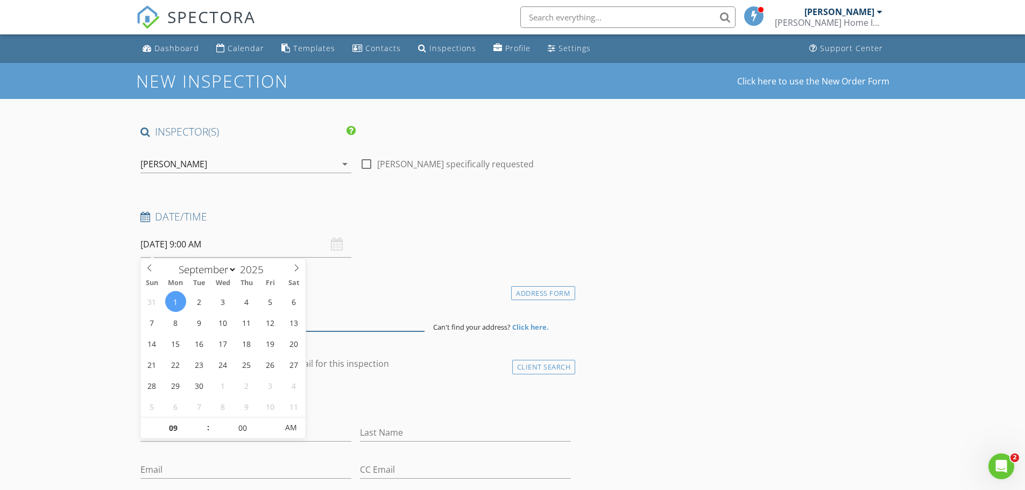
click at [363, 305] on input at bounding box center [282, 318] width 284 height 26
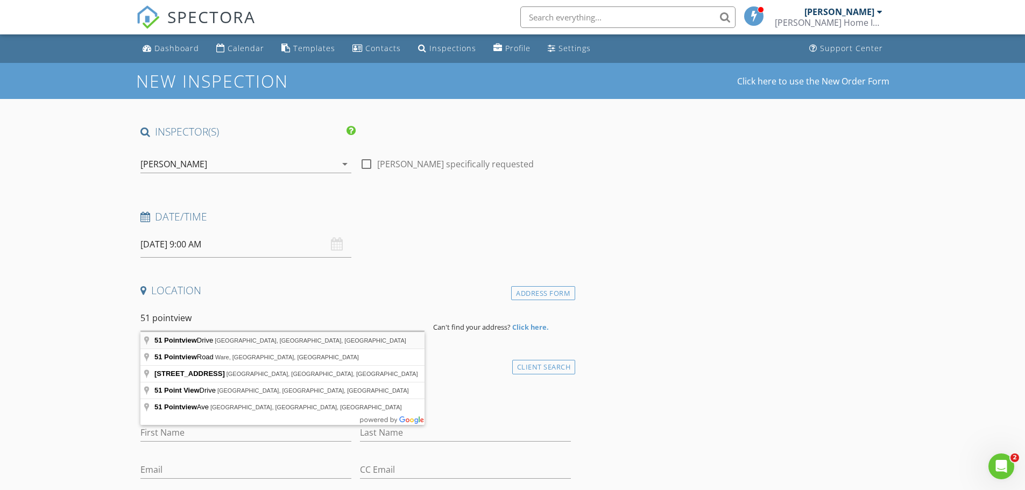
type input "[STREET_ADDRESS]"
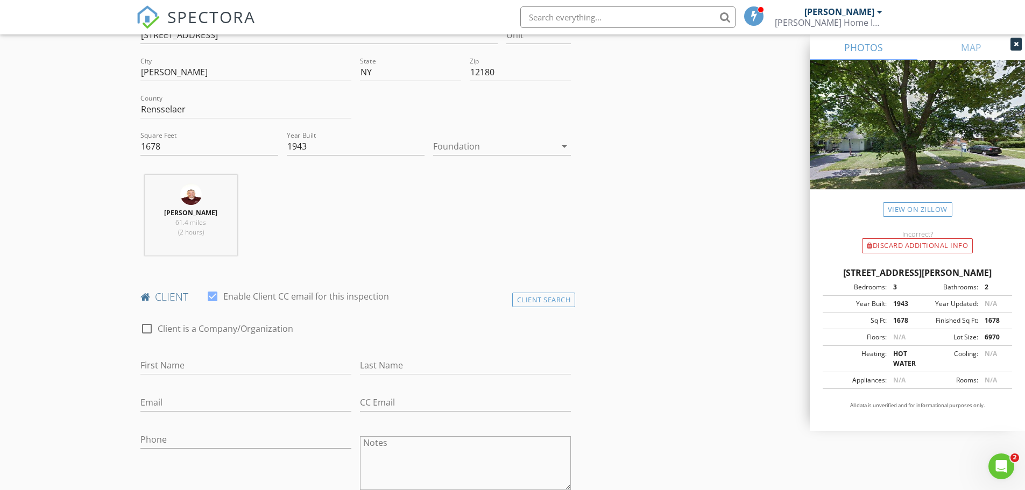
scroll to position [359, 0]
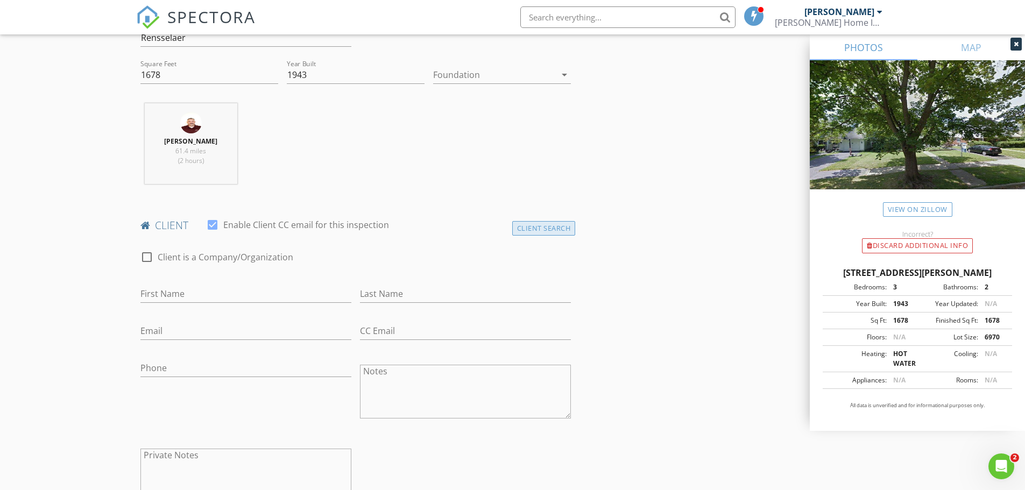
click at [551, 232] on div "Client Search" at bounding box center [543, 228] width 63 height 15
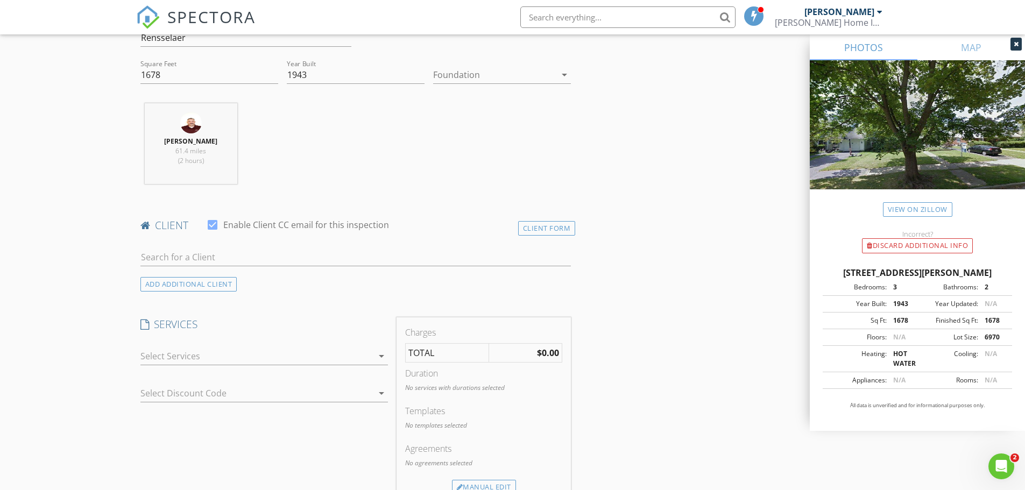
click at [495, 267] on div at bounding box center [355, 262] width 431 height 29
click at [495, 264] on input "text" at bounding box center [355, 257] width 431 height 18
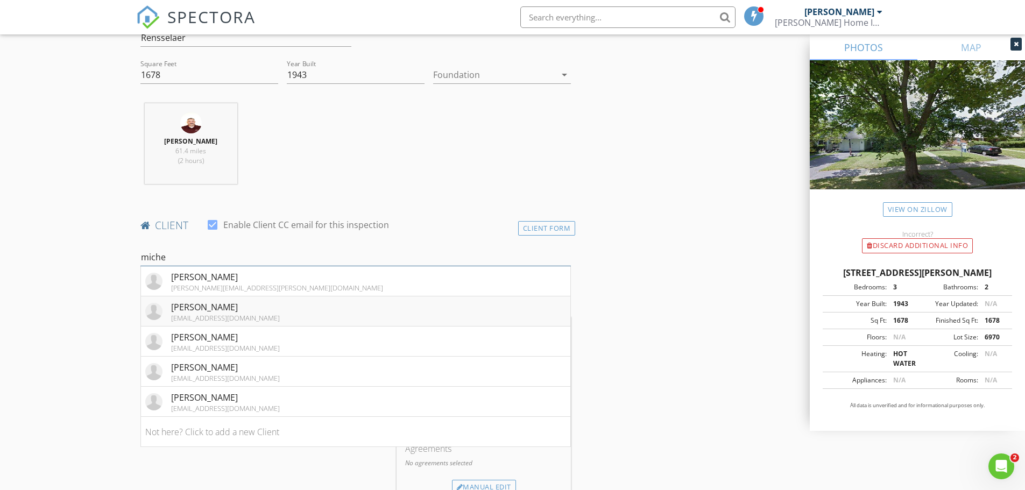
type input "miche"
click at [336, 317] on li "Michele Gillotti mpettice@yahoo.com" at bounding box center [356, 311] width 430 height 30
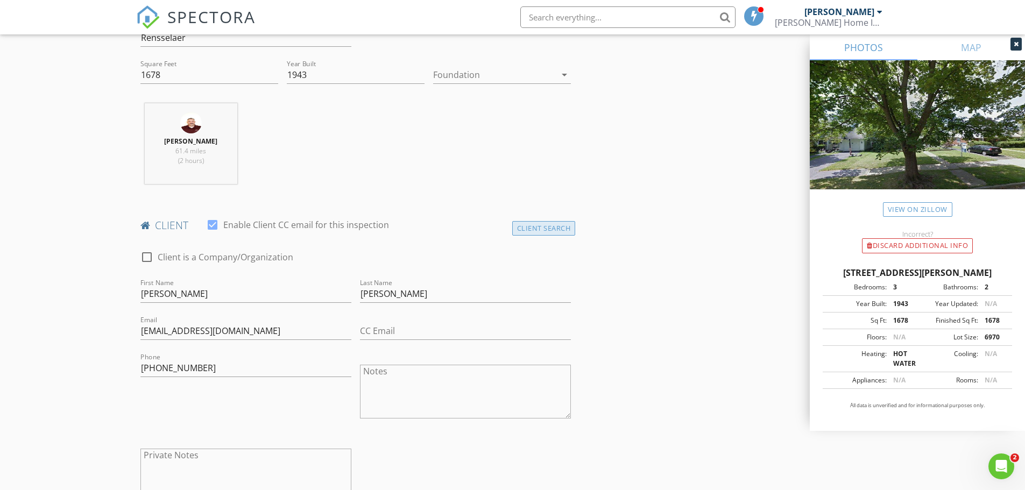
click at [564, 235] on div "Client Search" at bounding box center [543, 228] width 63 height 15
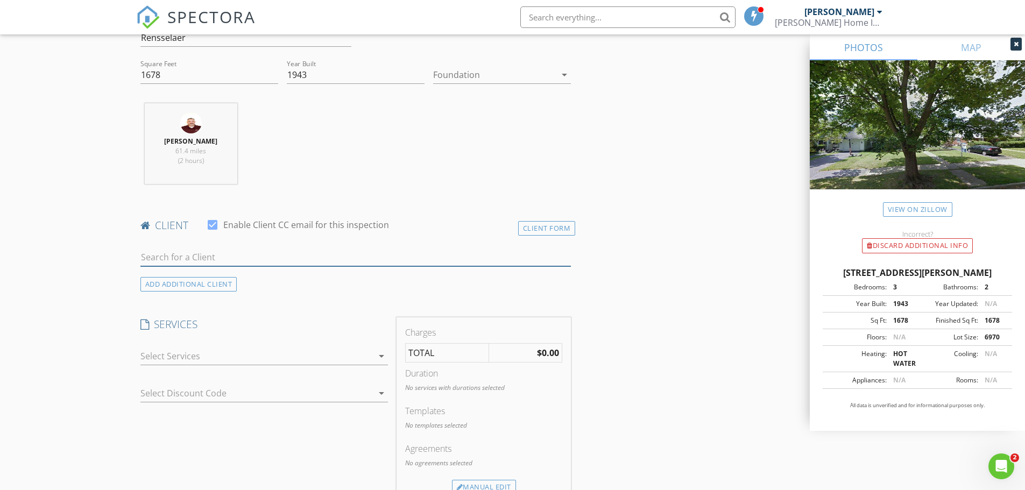
click at [330, 254] on input "text" at bounding box center [355, 257] width 431 height 18
type input "lanci"
click at [285, 271] on li "Michele Lanci michele.lanci@yahoo.com" at bounding box center [356, 281] width 430 height 30
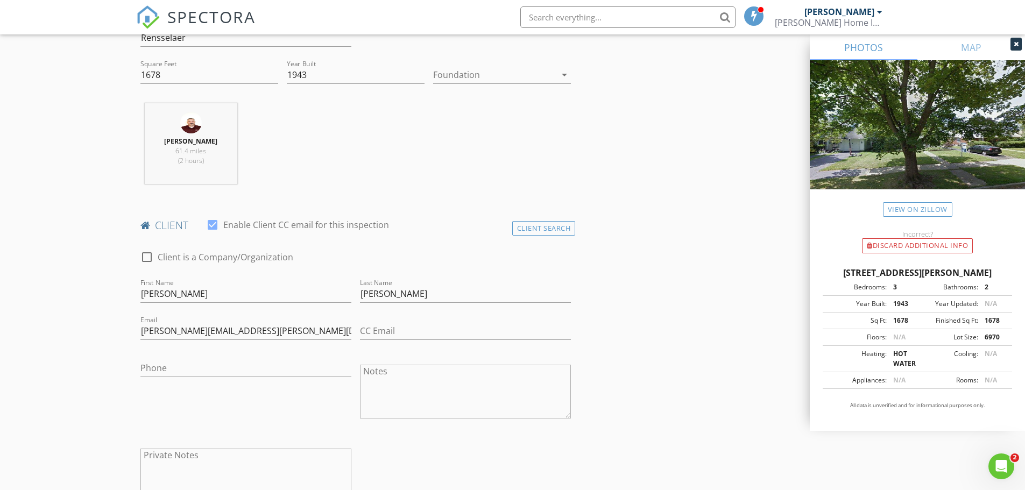
click at [267, 352] on div "Phone" at bounding box center [245, 393] width 219 height 84
click at [252, 364] on input "Phone" at bounding box center [245, 368] width 211 height 18
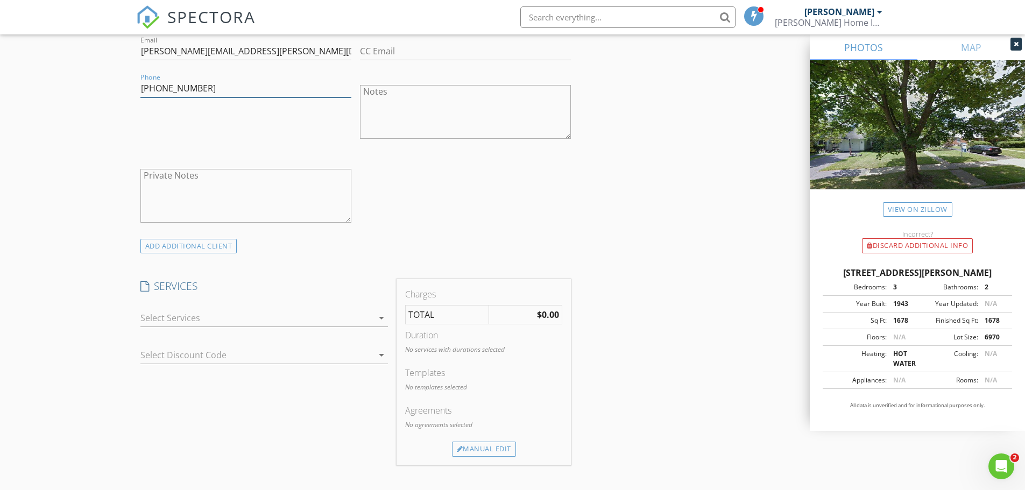
scroll to position [628, 0]
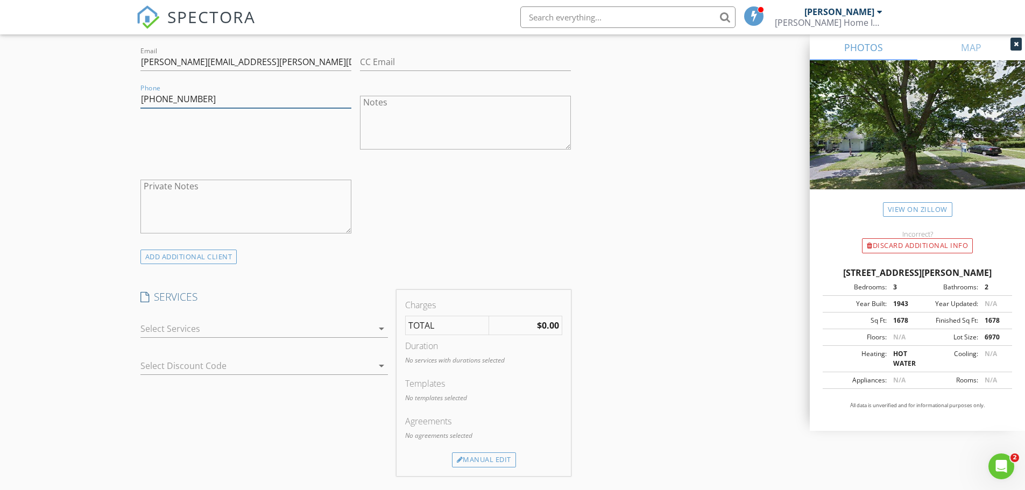
type input "763-458-6502"
click at [194, 333] on div at bounding box center [256, 328] width 232 height 17
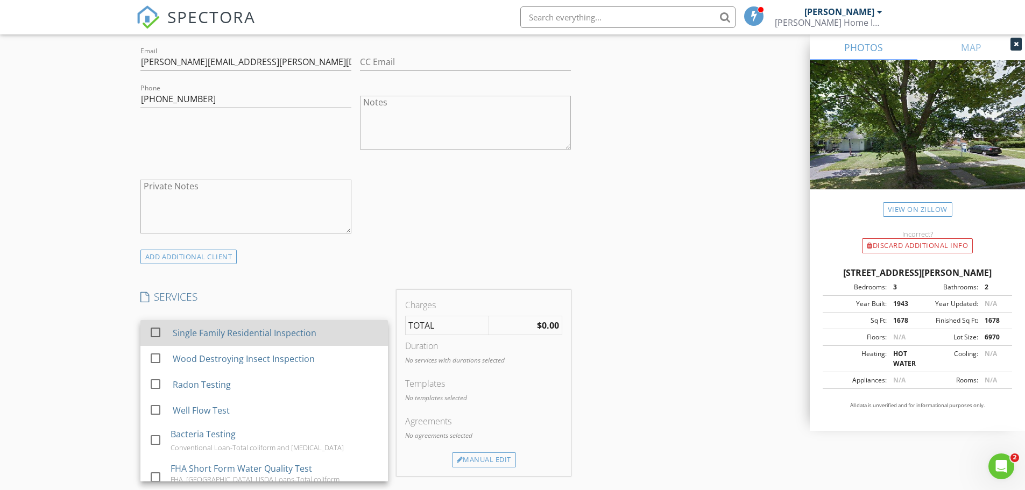
click at [194, 334] on div "Single Family Residential Inspection" at bounding box center [244, 332] width 144 height 13
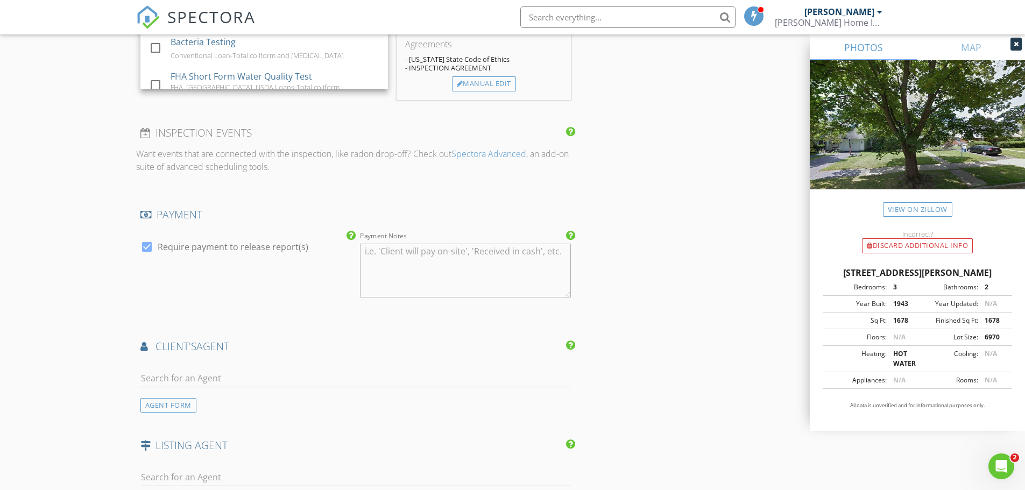
scroll to position [1076, 0]
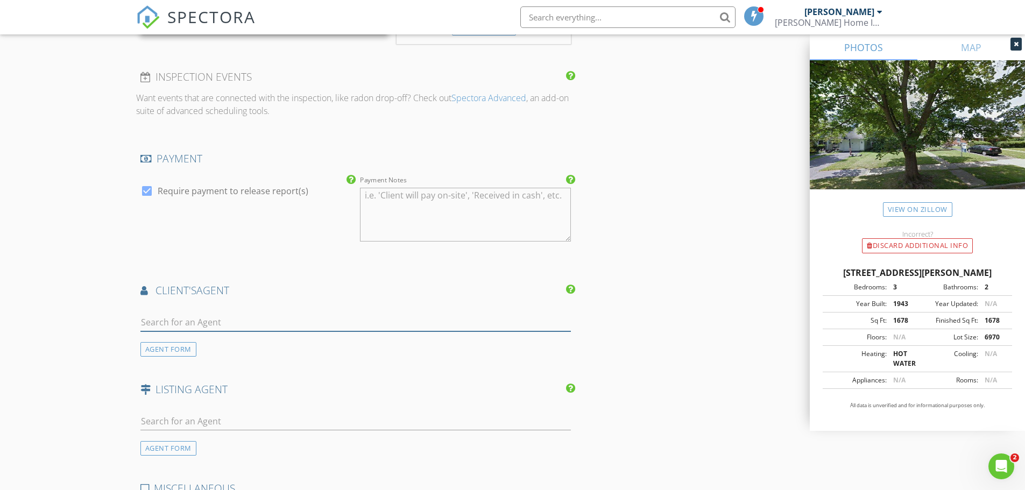
click at [211, 330] on input "text" at bounding box center [355, 323] width 431 height 18
type input "emily"
click at [205, 339] on div "Emily Lipton" at bounding box center [230, 341] width 118 height 13
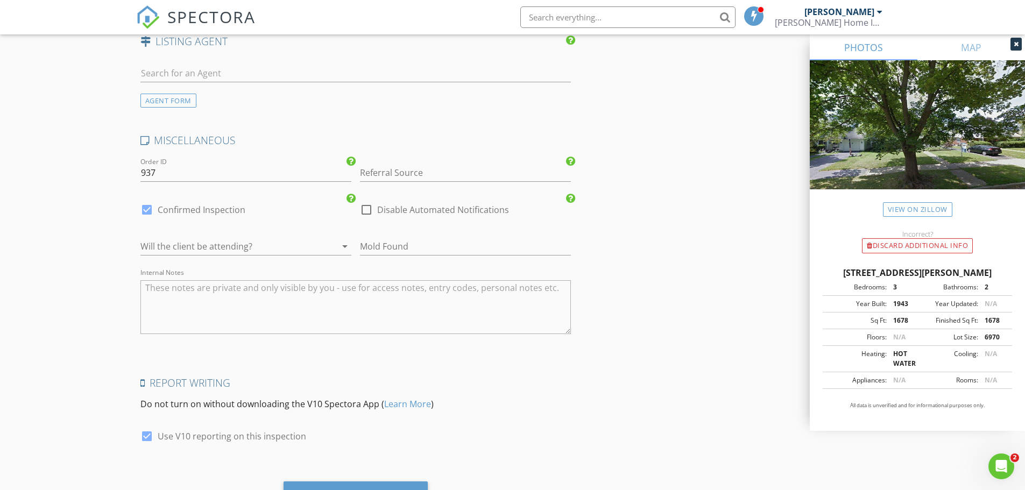
scroll to position [1723, 0]
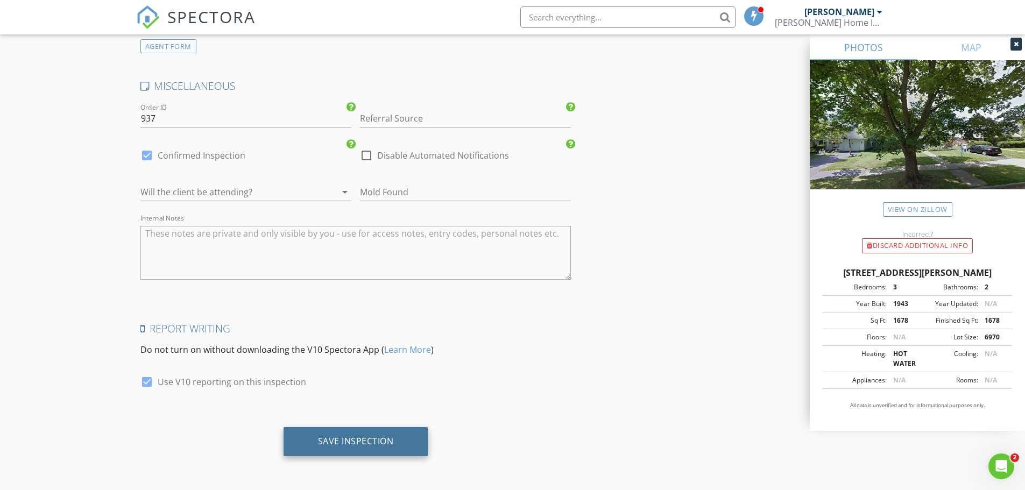
click at [372, 430] on div "Save Inspection" at bounding box center [355, 441] width 145 height 29
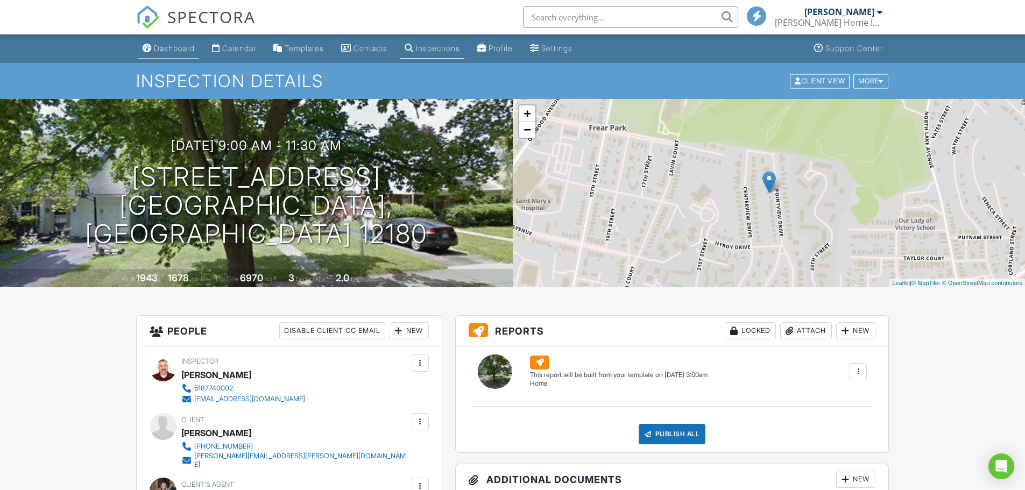
click at [169, 51] on div "Dashboard" at bounding box center [174, 48] width 41 height 9
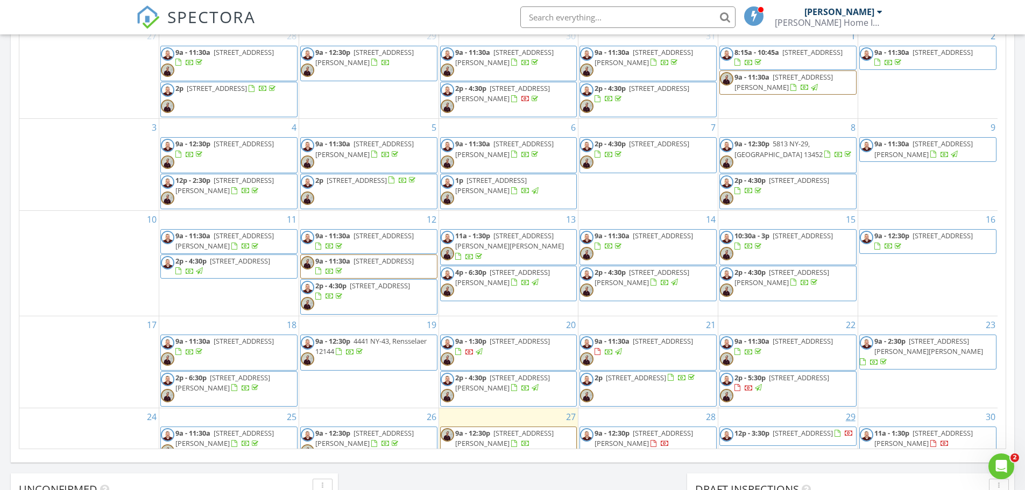
scroll to position [133, 0]
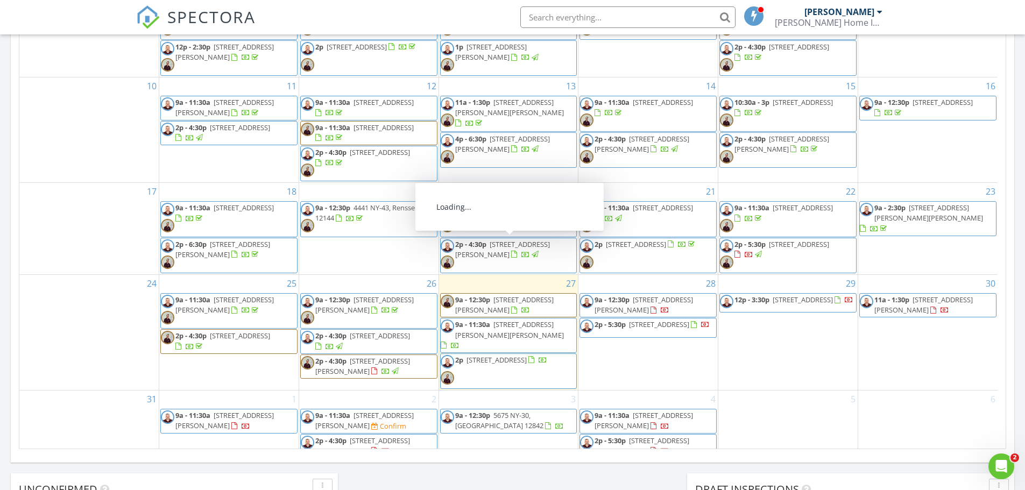
click at [779, 390] on div "5" at bounding box center [787, 424] width 139 height 69
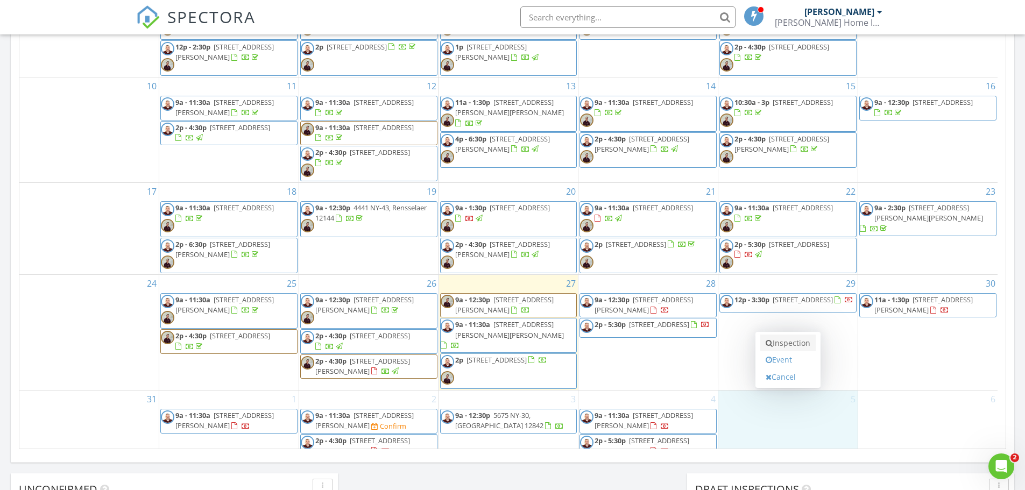
click at [776, 339] on link "Inspection" at bounding box center [787, 343] width 55 height 17
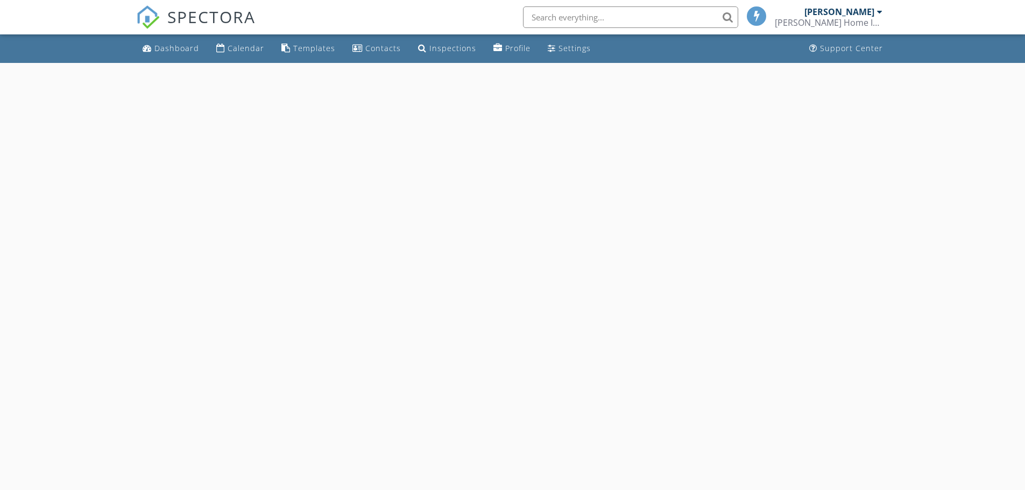
select select "8"
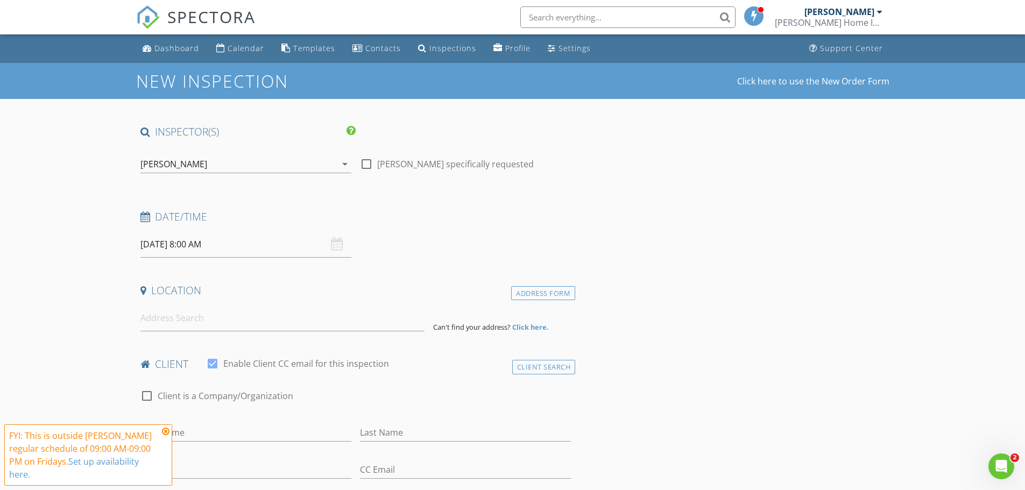
click at [200, 239] on input "[DATE] 8:00 AM" at bounding box center [245, 244] width 211 height 26
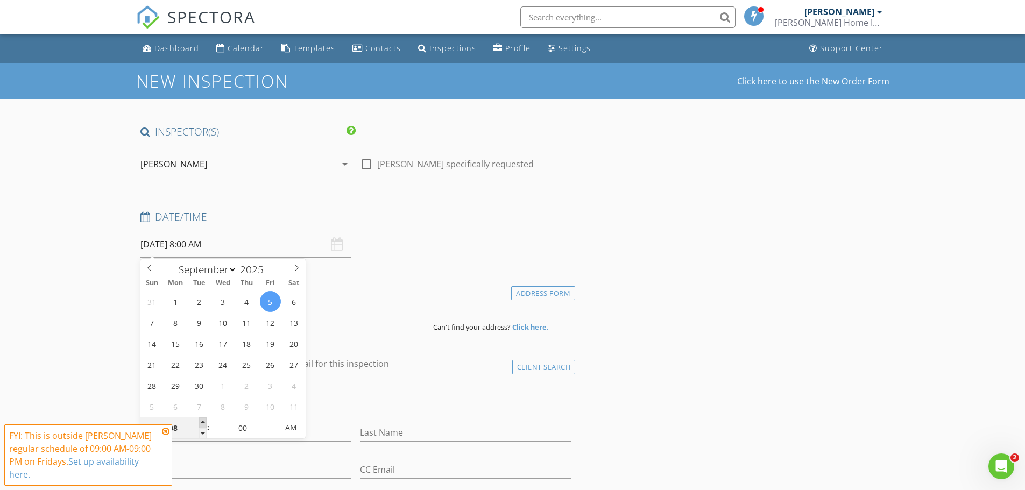
type input "09"
type input "[DATE] 9:00 AM"
click at [203, 422] on span at bounding box center [203, 422] width 8 height 11
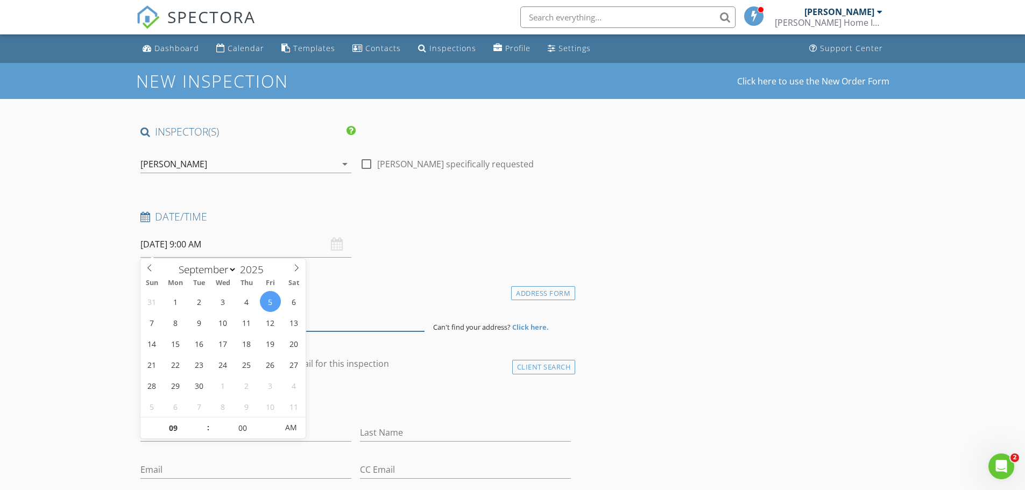
click at [330, 320] on input at bounding box center [282, 318] width 284 height 26
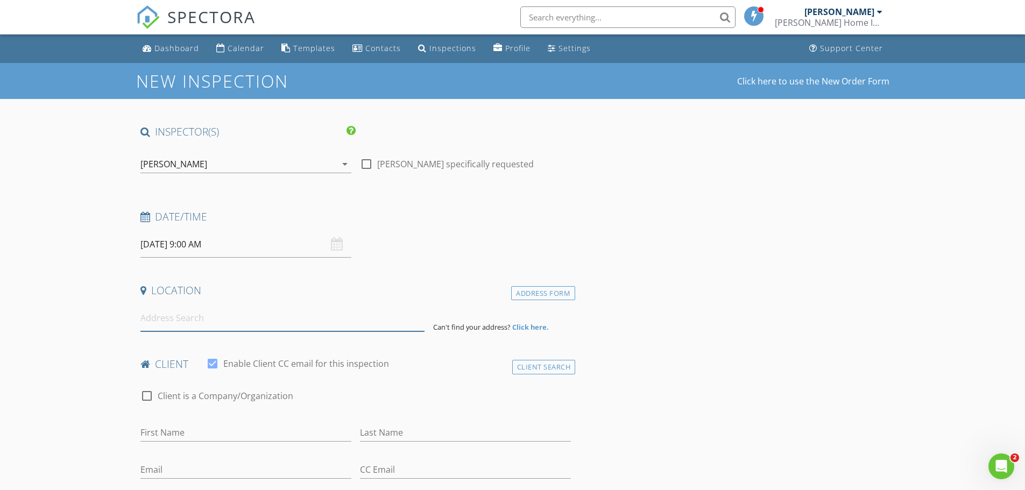
click at [183, 316] on input at bounding box center [282, 318] width 284 height 26
paste input "84 Saratoga ave inspection"
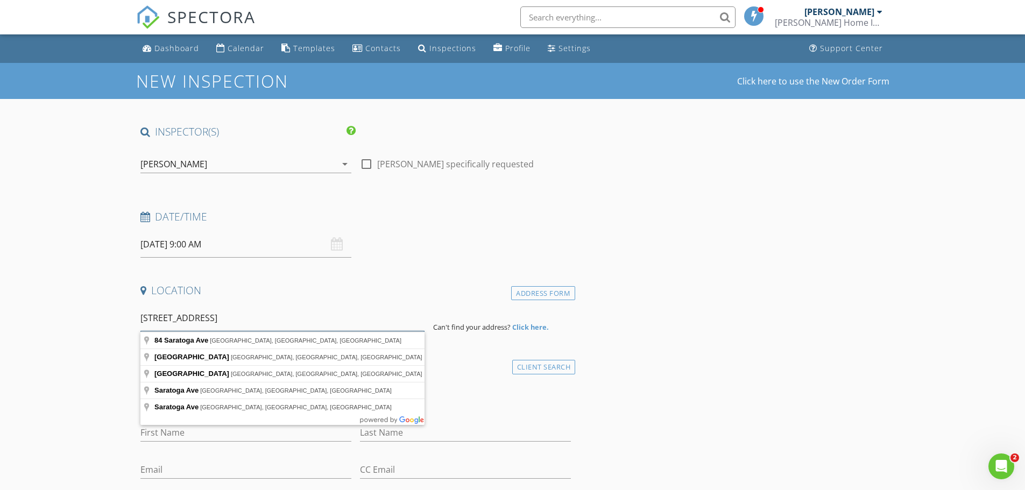
drag, startPoint x: 250, startPoint y: 317, endPoint x: 205, endPoint y: 316, distance: 44.6
click at [205, 316] on input "84 Saratoga ave inspection" at bounding box center [282, 318] width 284 height 26
type input "84 Saratoga Ave, Waterford, NY, USA"
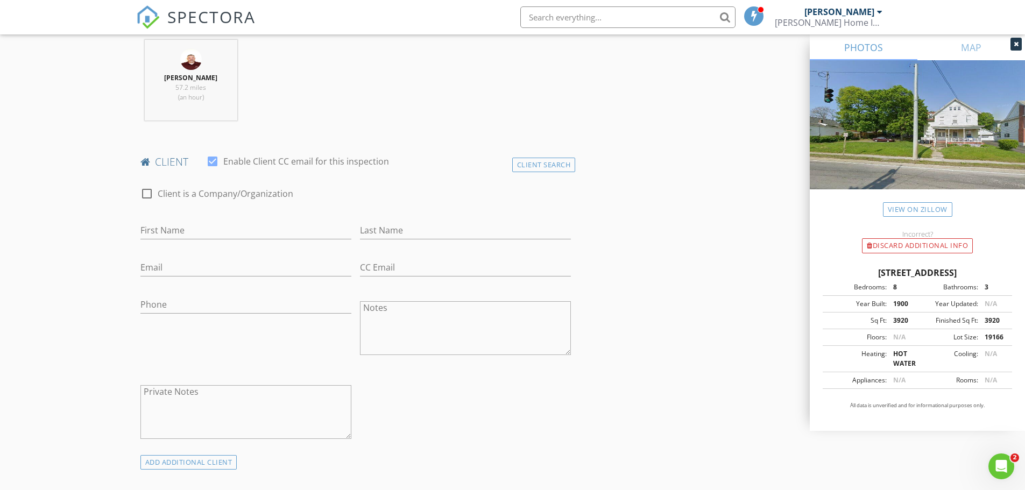
scroll to position [448, 0]
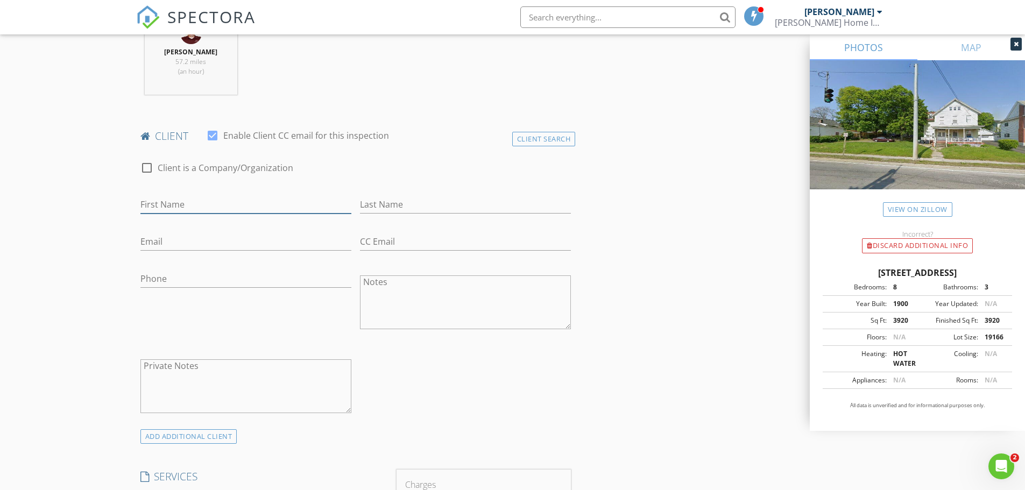
click at [186, 200] on input "First Name" at bounding box center [245, 205] width 211 height 18
paste input "[PERSON_NAME]"
click at [171, 205] on input "[PERSON_NAME]" at bounding box center [245, 205] width 211 height 18
type input "Hamza"
type input "Elhabbal"
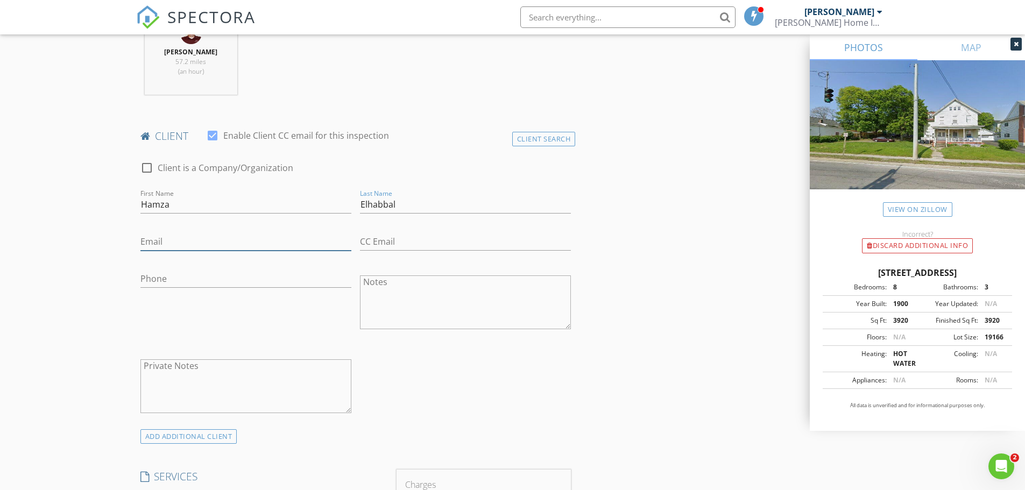
click at [183, 240] on input "Email" at bounding box center [245, 242] width 211 height 18
paste input "[EMAIL_ADDRESS][DOMAIN_NAME]"
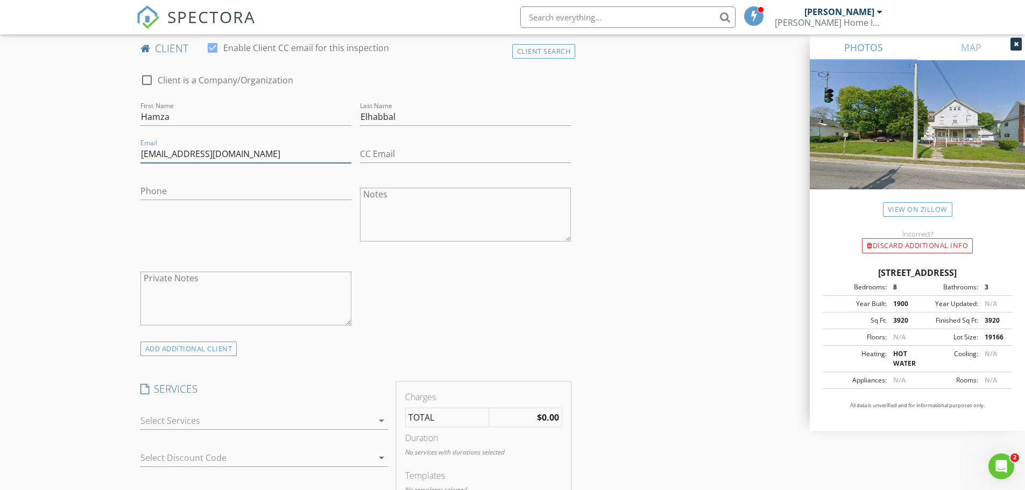
scroll to position [628, 0]
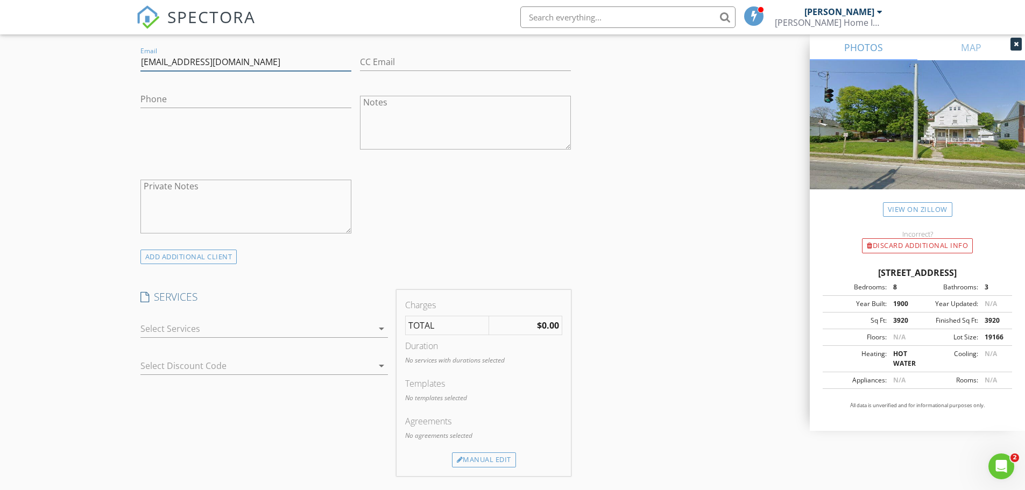
type input "helhabbal@gmail.com"
click at [202, 323] on div at bounding box center [256, 328] width 232 height 17
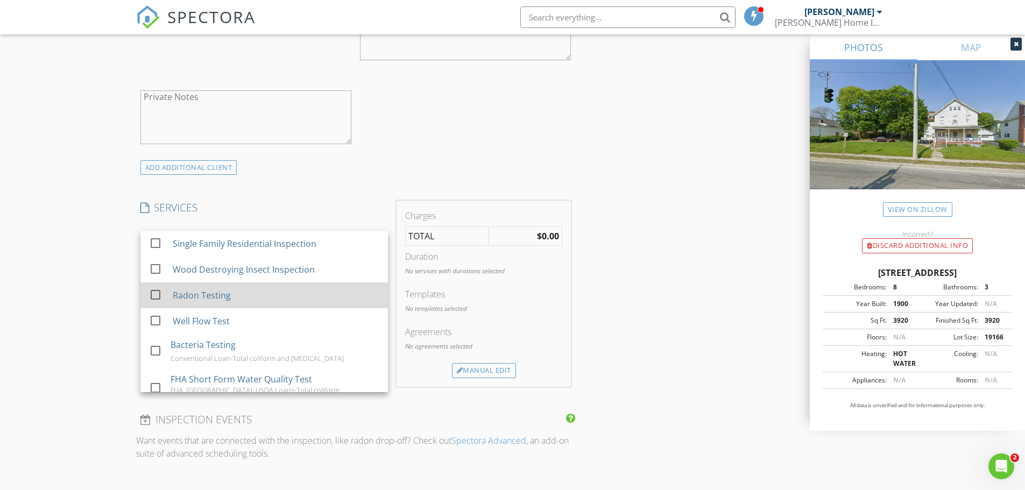
scroll to position [90, 0]
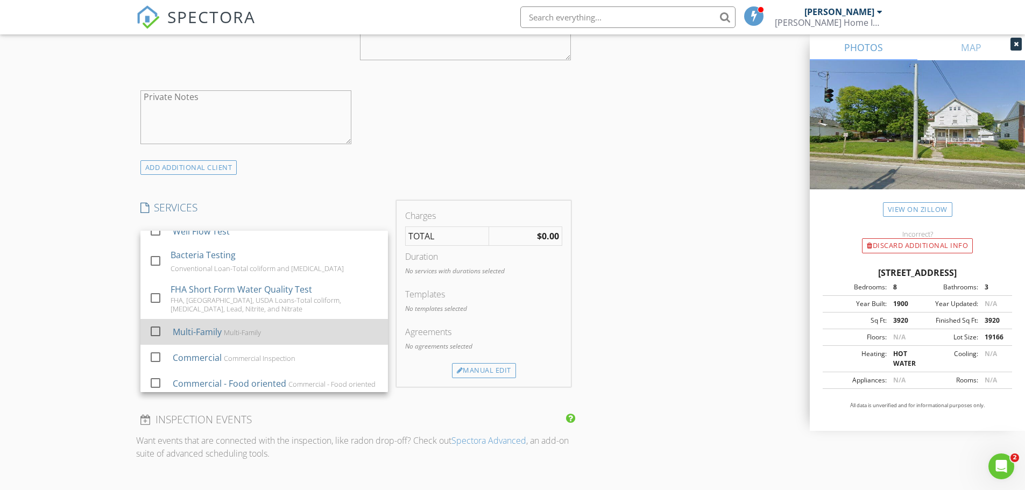
click at [215, 321] on div "Multi-Family Multi-Family" at bounding box center [275, 332] width 207 height 22
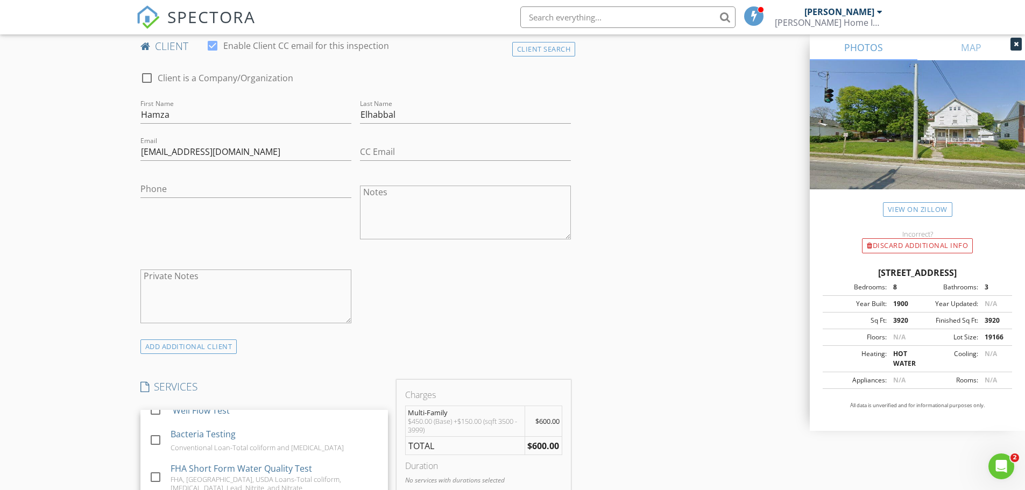
scroll to position [717, 0]
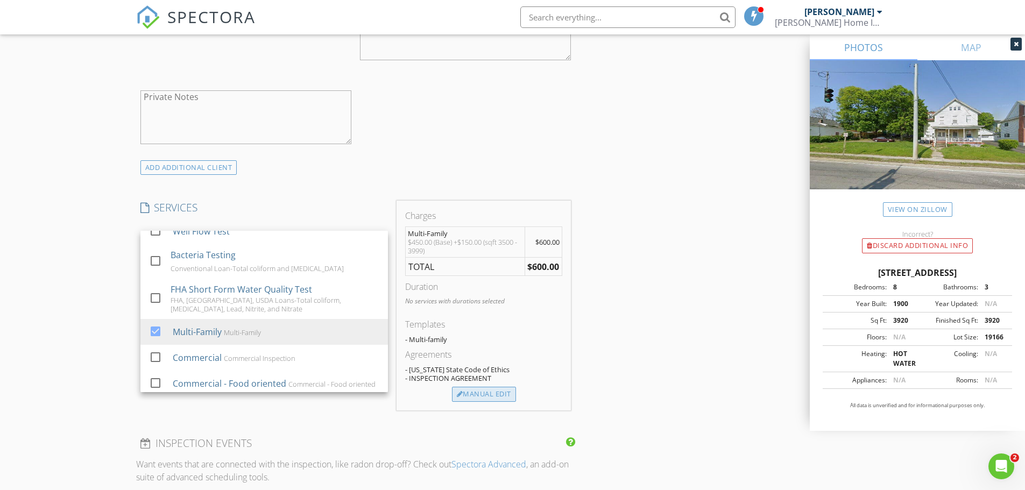
click at [467, 393] on div "Manual Edit" at bounding box center [484, 394] width 64 height 15
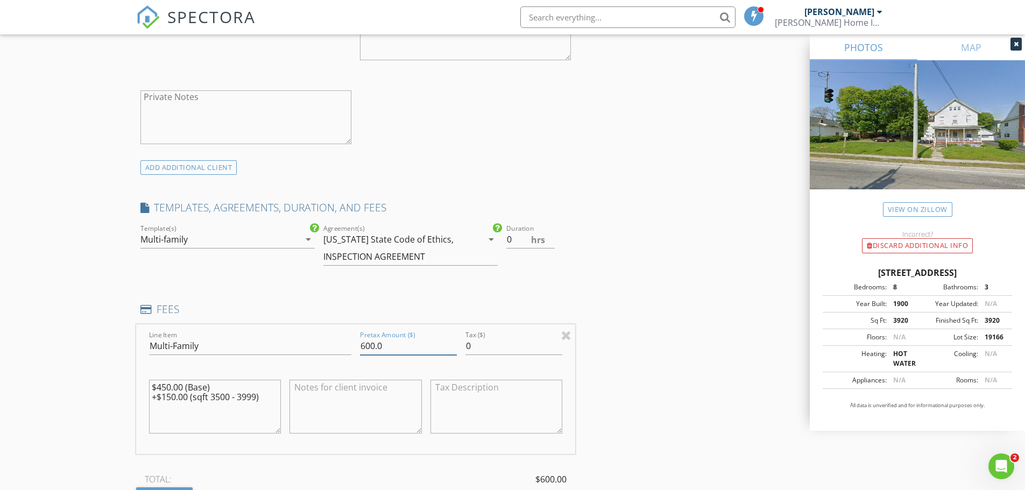
drag, startPoint x: 382, startPoint y: 343, endPoint x: 354, endPoint y: 343, distance: 28.0
click at [356, 343] on div "Pretax Amount ($) 600.0" at bounding box center [408, 347] width 105 height 37
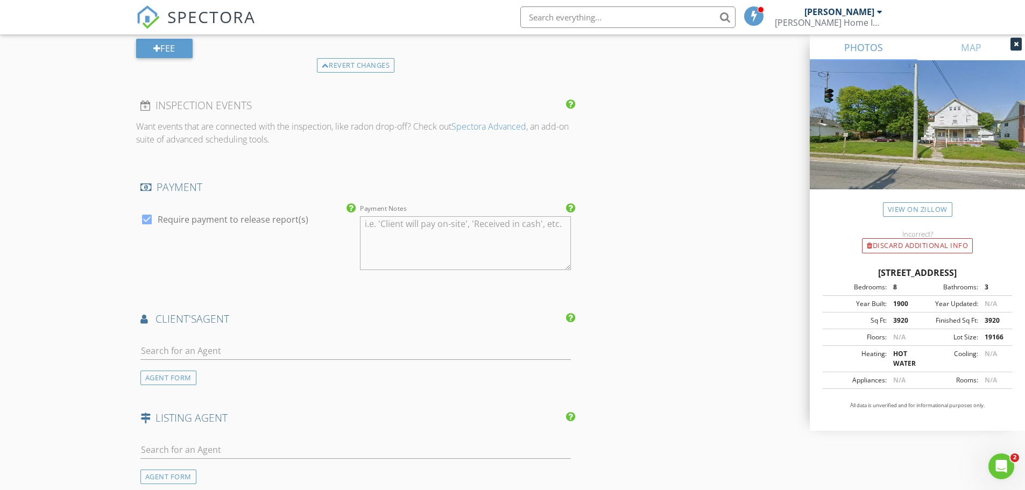
scroll to position [1255, 0]
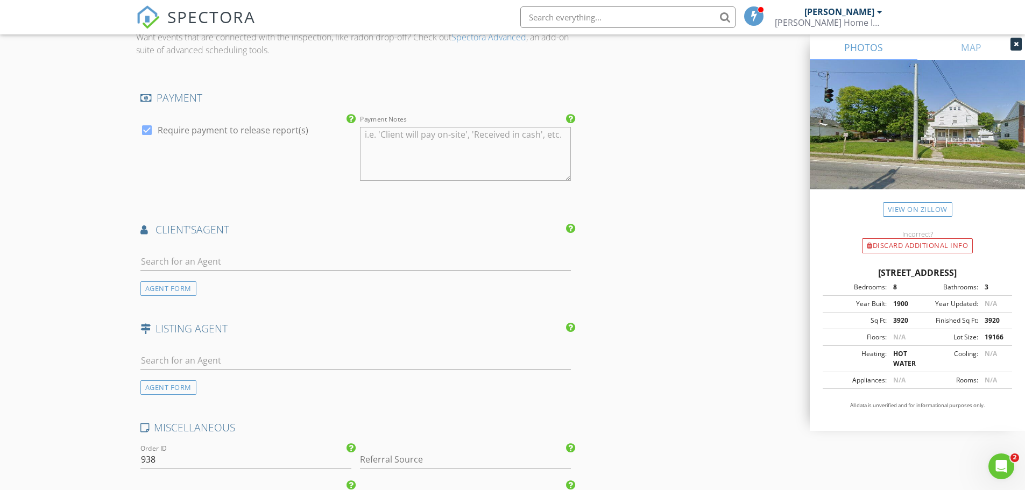
type input "750"
click at [189, 282] on div "AGENT FORM" at bounding box center [168, 288] width 56 height 15
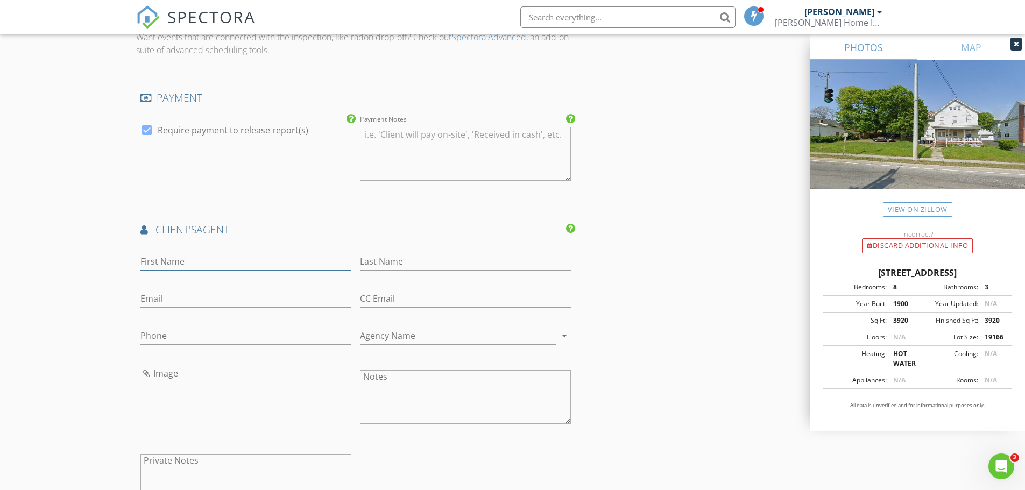
click at [187, 263] on input "First Name" at bounding box center [245, 262] width 211 height 18
paste input "Jerid Meagan"
drag, startPoint x: 183, startPoint y: 260, endPoint x: 161, endPoint y: 260, distance: 21.5
click at [161, 260] on input "Jerid Meagan" at bounding box center [245, 262] width 211 height 18
type input "Jerid"
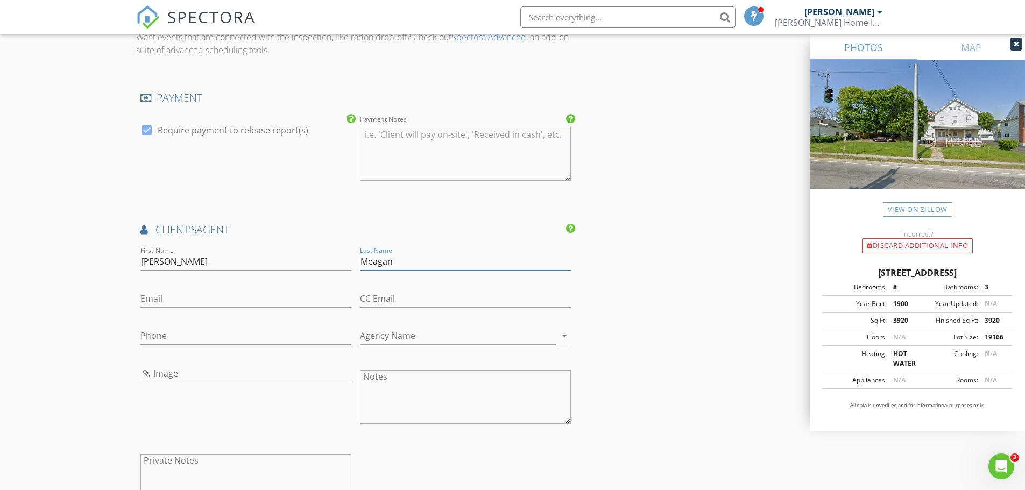
type input "Meagan"
click at [148, 295] on input "Email" at bounding box center [245, 299] width 211 height 18
paste input "jerid@principlesrealtygroup.com"
type input "jerid@principlesrealtygroup.com"
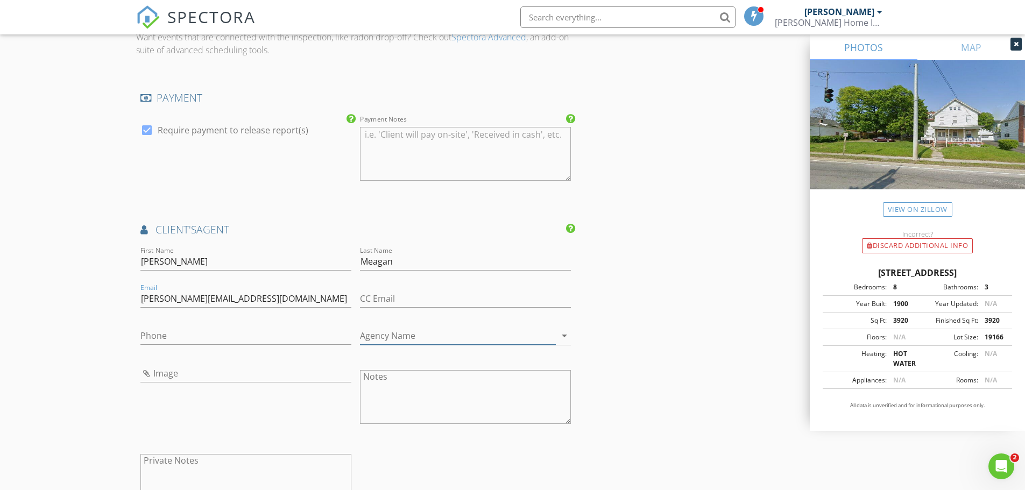
click at [372, 332] on input "Agency Name" at bounding box center [458, 336] width 196 height 18
paste input "Principles Realty Group"
type input "Principles Realty Group"
click at [182, 332] on input "Phone" at bounding box center [245, 336] width 211 height 18
paste input "518-330-3160"
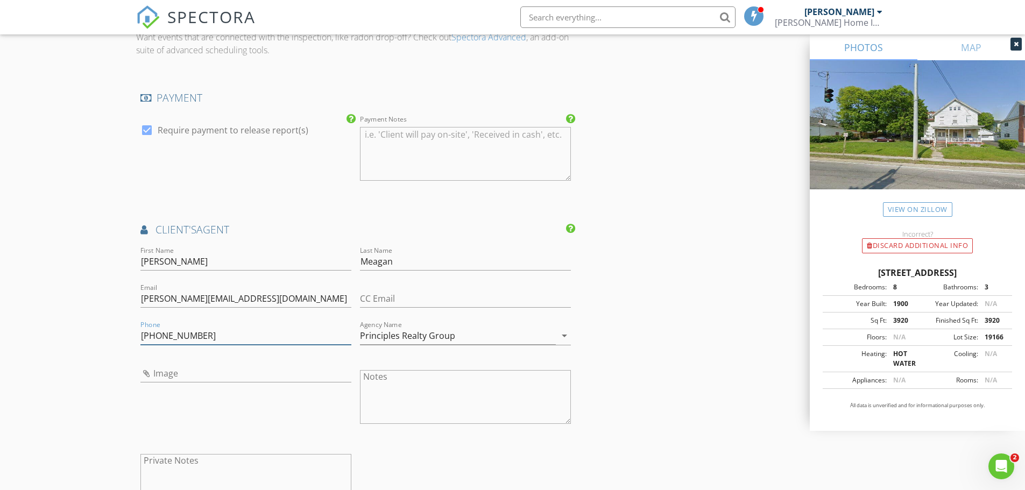
type input "518-330-3160"
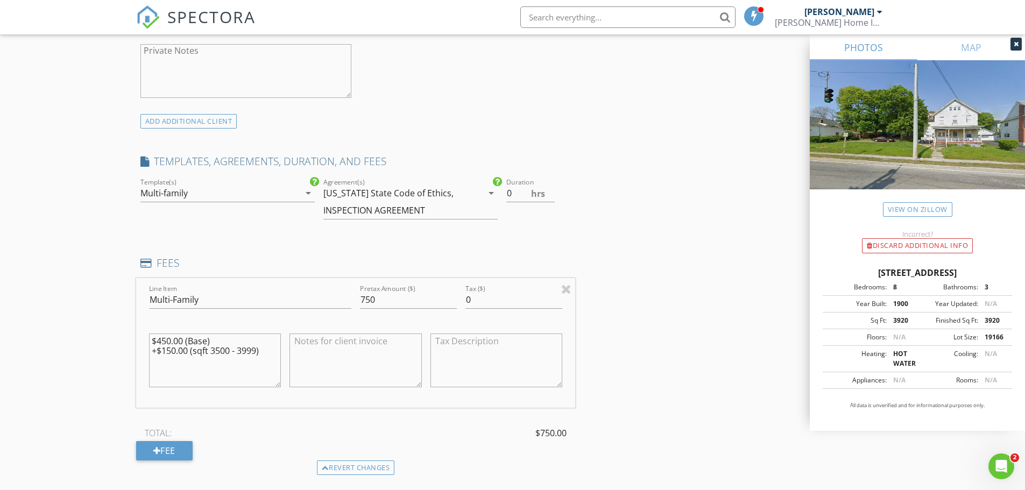
scroll to position [853, 0]
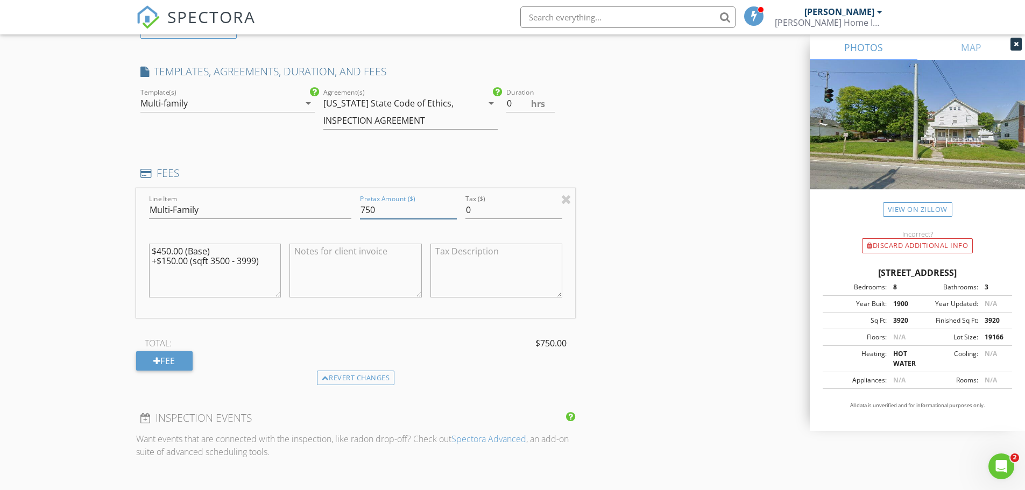
drag, startPoint x: 379, startPoint y: 209, endPoint x: 365, endPoint y: 209, distance: 14.5
click at [365, 209] on input "750" at bounding box center [408, 210] width 97 height 18
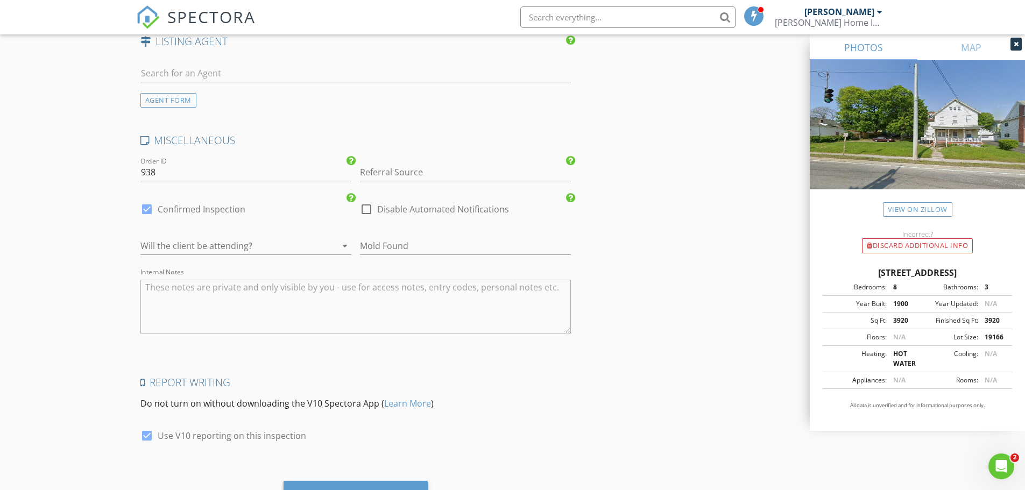
scroll to position [1839, 0]
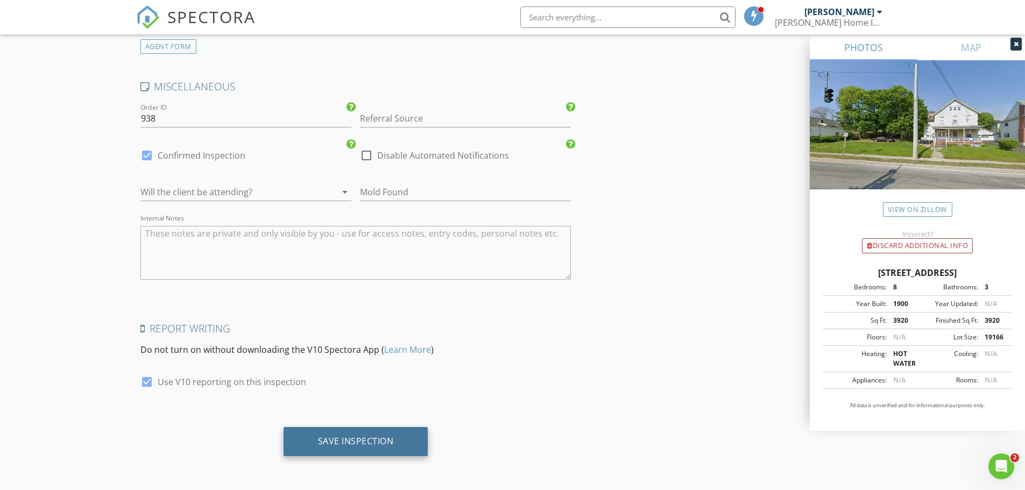
type input "725"
click at [383, 442] on div "Save Inspection" at bounding box center [356, 441] width 76 height 11
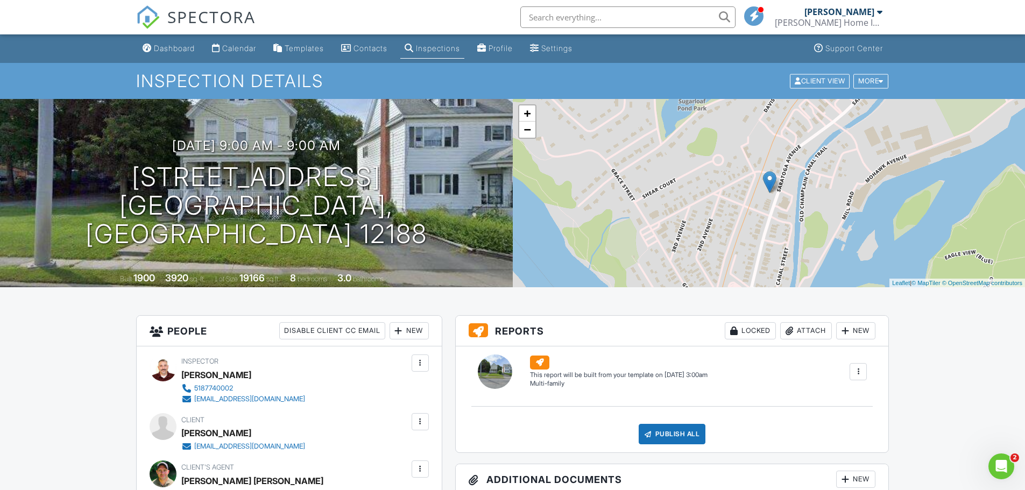
click at [195, 50] on div "Dashboard" at bounding box center [174, 48] width 41 height 9
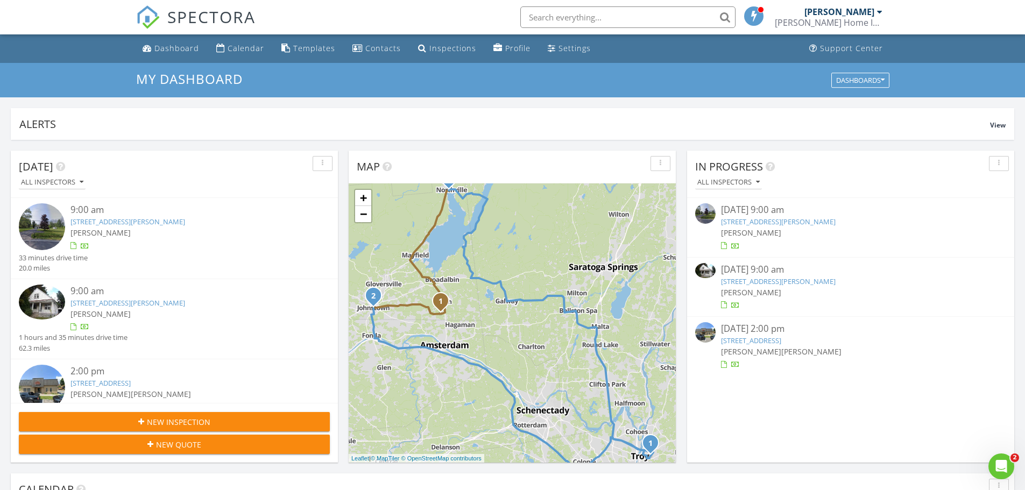
click at [764, 282] on link "[STREET_ADDRESS][PERSON_NAME]" at bounding box center [778, 281] width 115 height 10
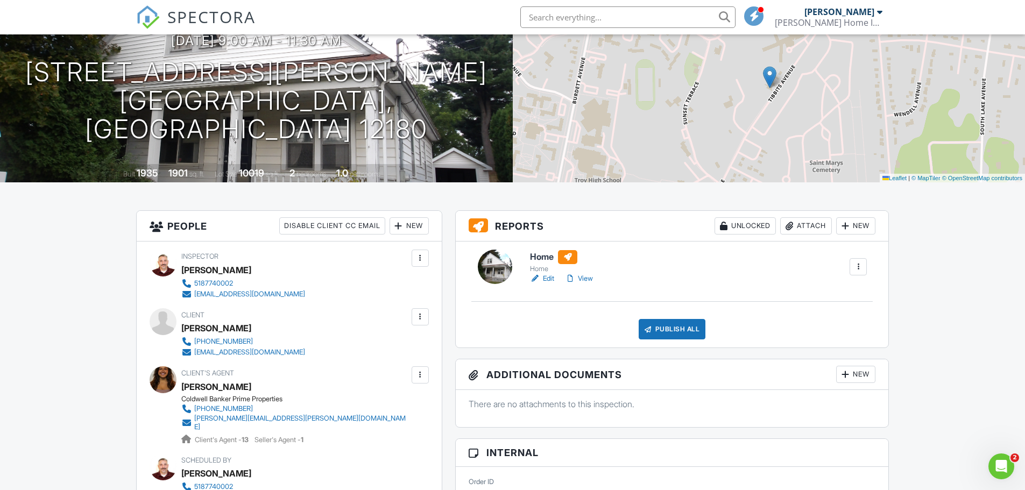
scroll to position [179, 0]
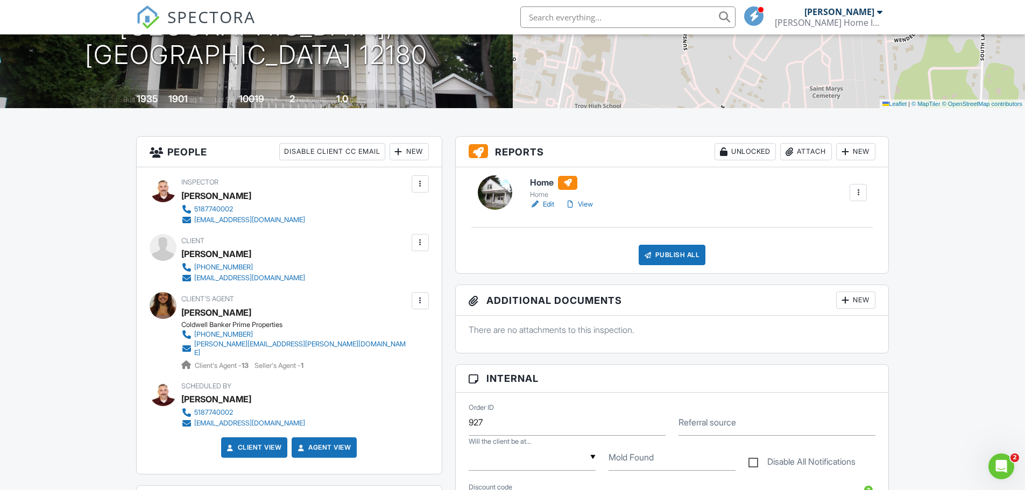
click at [550, 209] on link "Edit" at bounding box center [542, 204] width 24 height 11
